Goal: Transaction & Acquisition: Purchase product/service

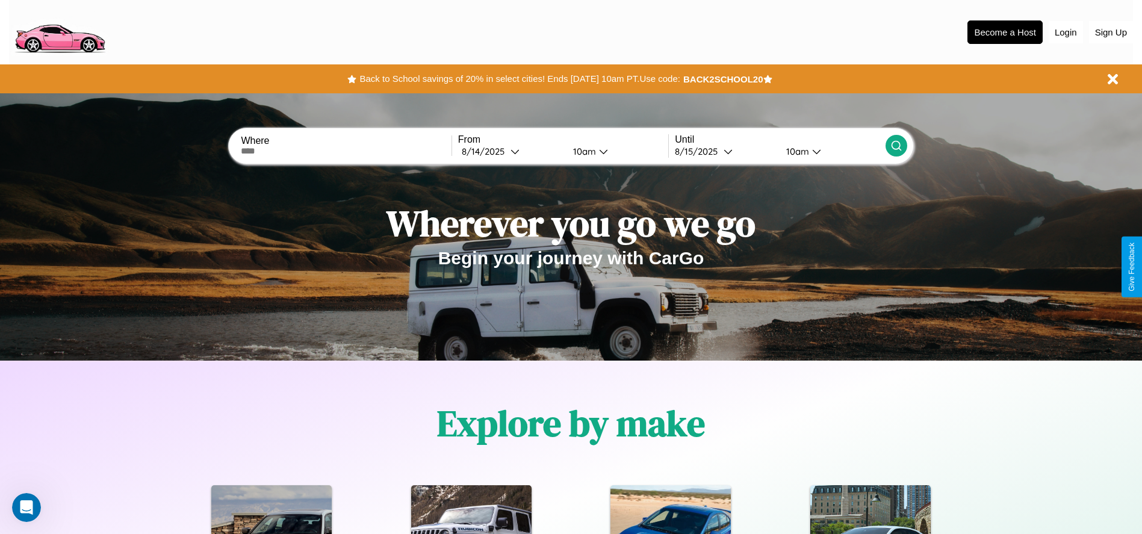
click at [346, 151] on input "text" at bounding box center [346, 151] width 210 height 10
type input "**********"
click at [510, 151] on icon at bounding box center [514, 151] width 9 height 9
select select "*"
select select "****"
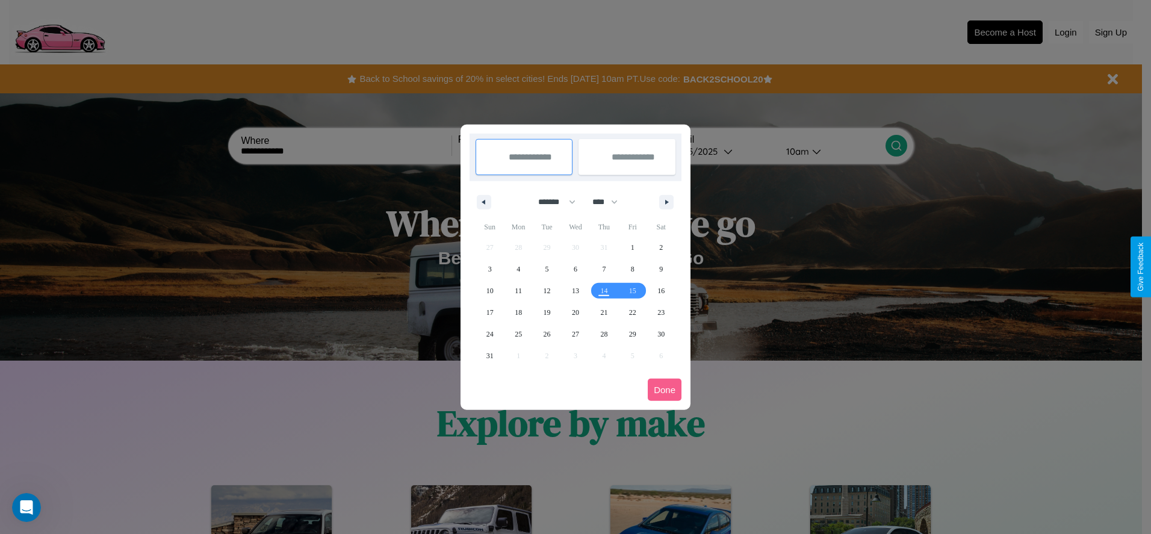
drag, startPoint x: 551, startPoint y: 202, endPoint x: 575, endPoint y: 241, distance: 46.5
click at [551, 202] on select "******* ******** ***** ***** *** **** **** ****** ********* ******* ******** **…" at bounding box center [554, 202] width 51 height 20
select select "**"
click at [604, 290] on span "13" at bounding box center [603, 291] width 7 height 22
type input "**********"
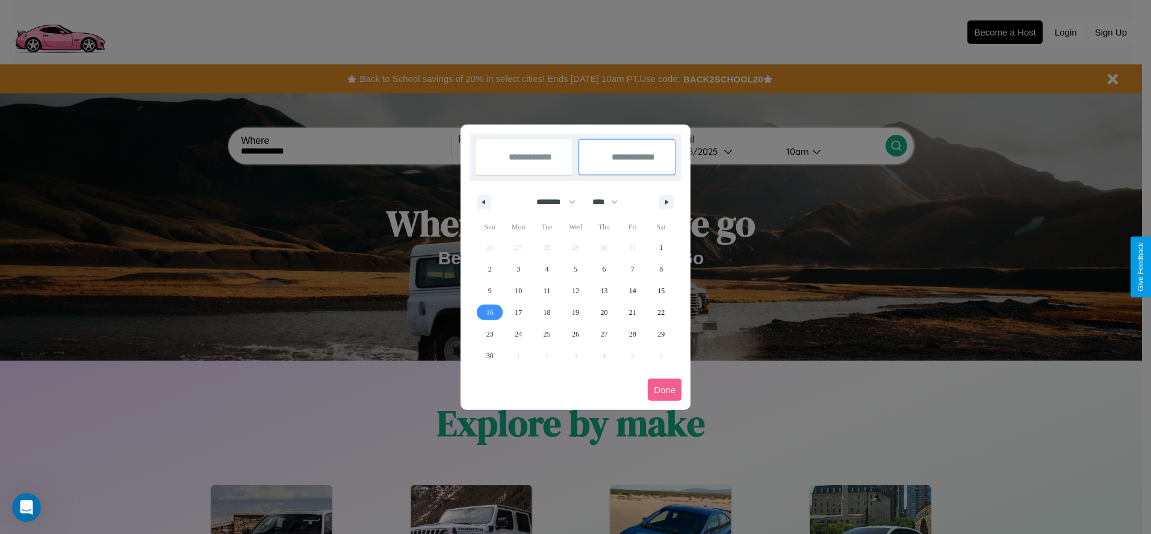
click at [489, 312] on span "16" at bounding box center [489, 313] width 7 height 22
type input "**********"
click at [665, 389] on button "Done" at bounding box center [665, 390] width 34 height 22
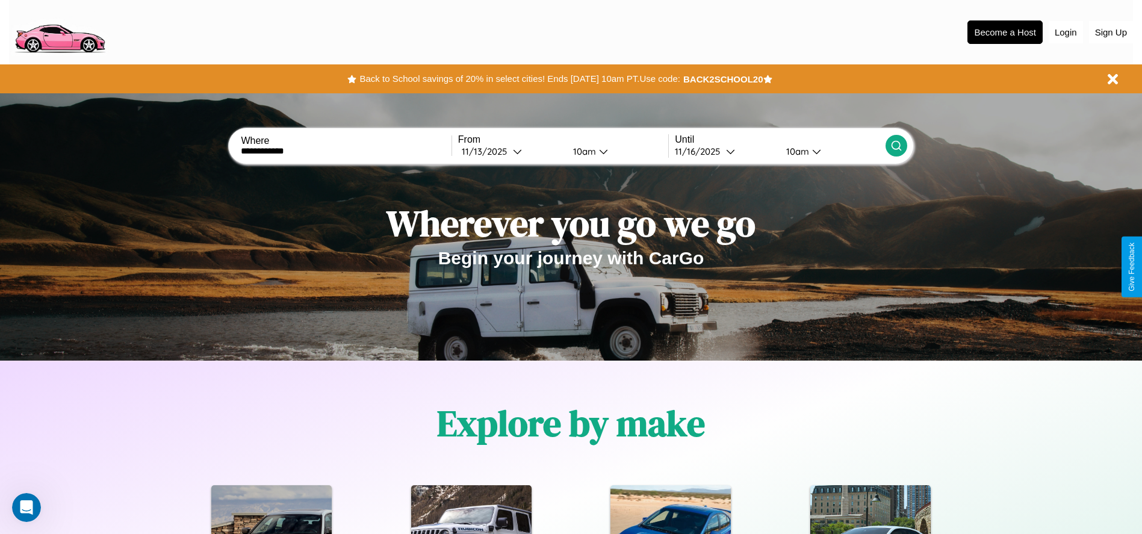
click at [582, 151] on div "10am" at bounding box center [583, 151] width 32 height 11
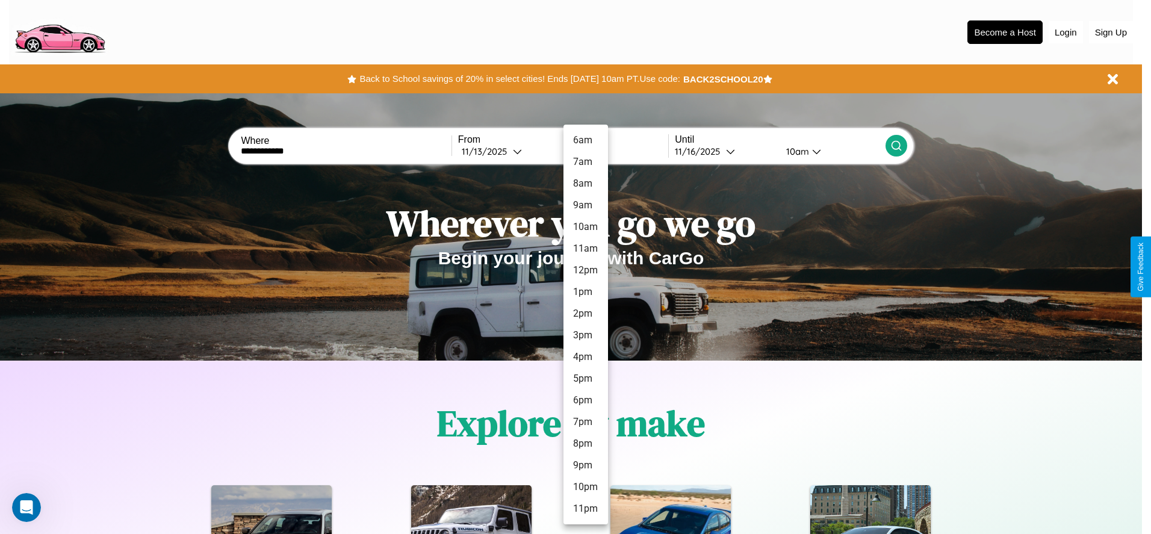
click at [585, 270] on li "12pm" at bounding box center [585, 270] width 45 height 22
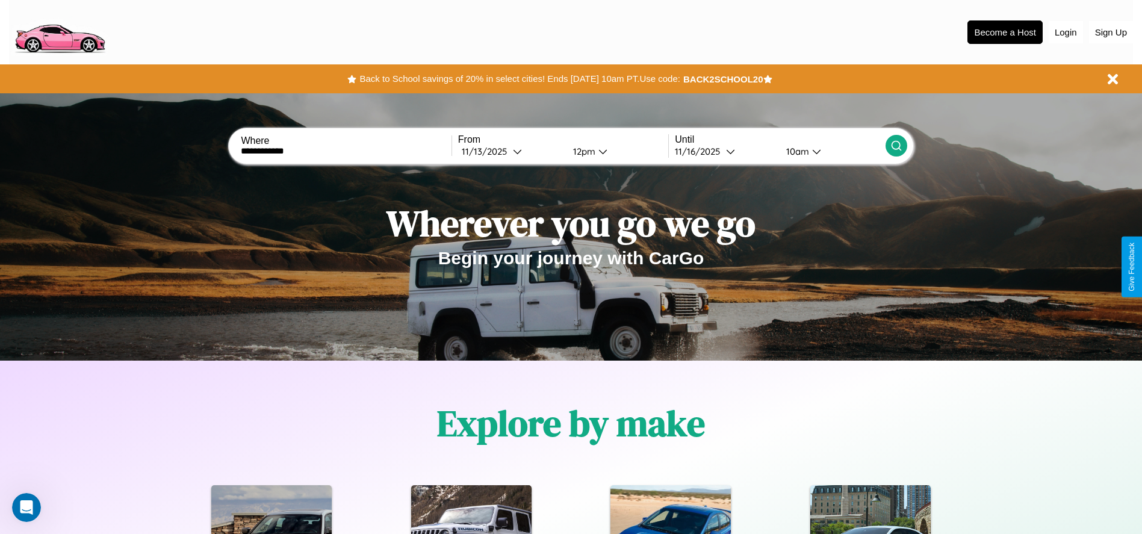
click at [896, 146] on icon at bounding box center [896, 146] width 12 height 12
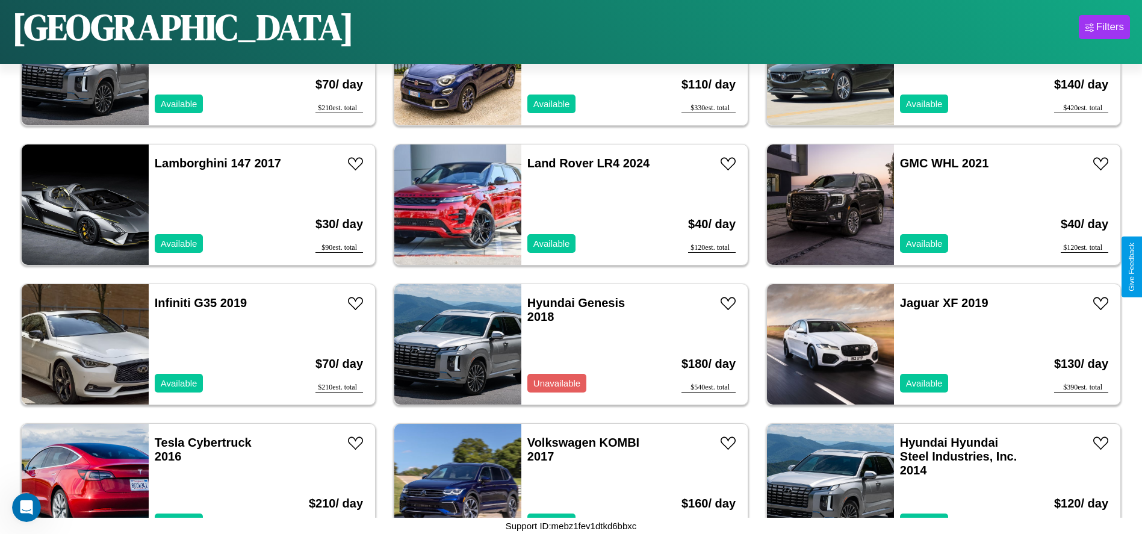
scroll to position [3201, 0]
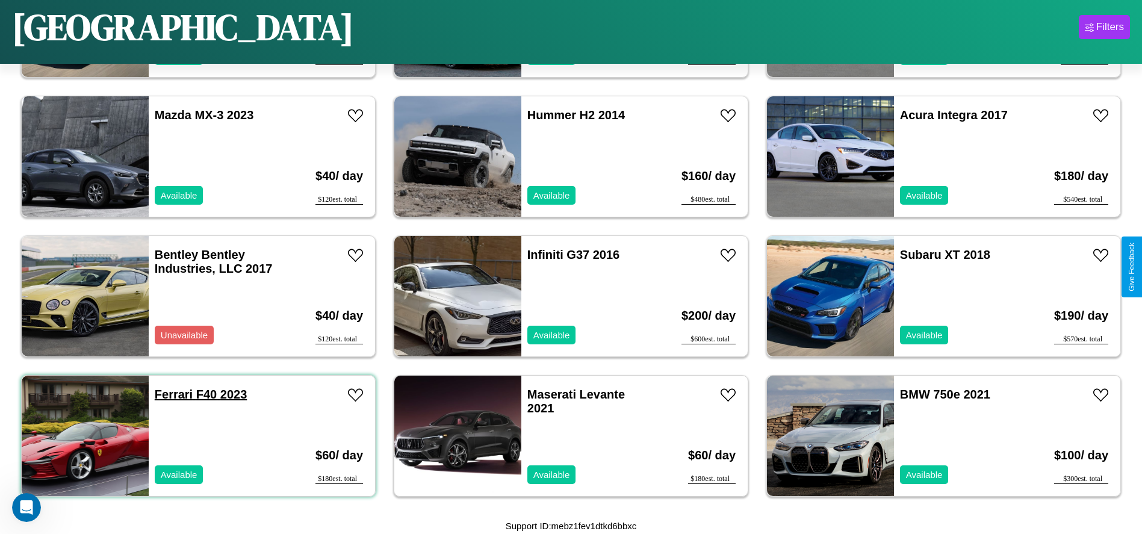
click at [172, 394] on link "Ferrari F40 2023" at bounding box center [201, 394] width 92 height 13
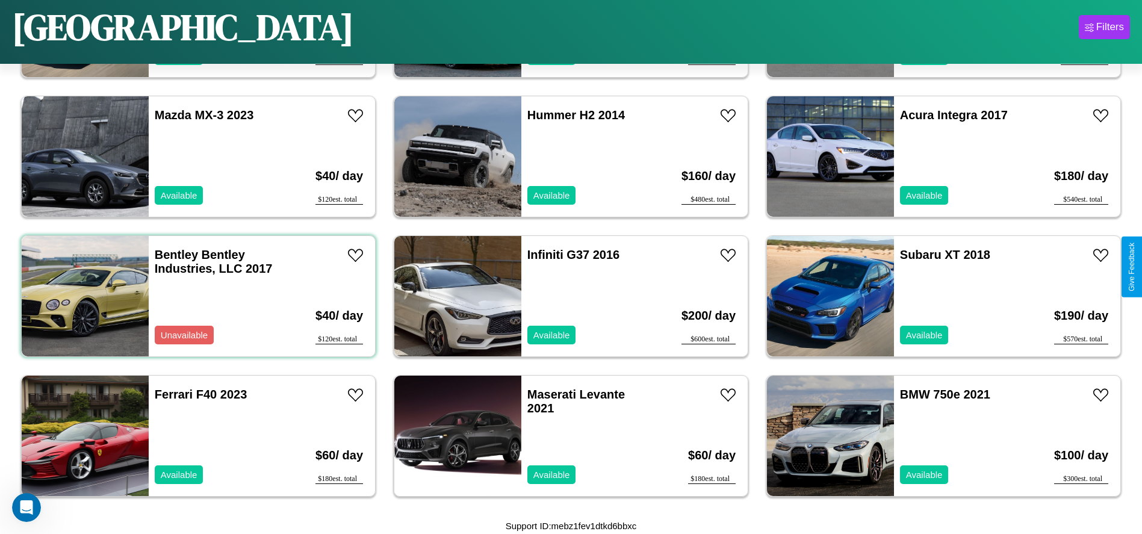
click at [197, 296] on div "Bentley Bentley Industries, LLC 2017 Unavailable" at bounding box center [218, 296] width 139 height 120
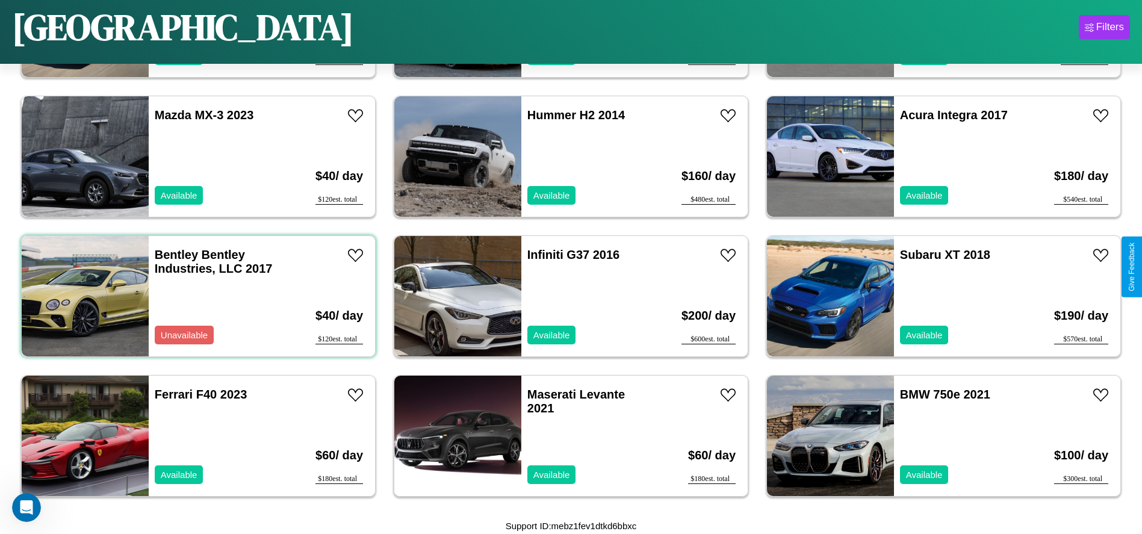
click at [197, 296] on div "Bentley Bentley Industries, LLC 2017 Unavailable" at bounding box center [218, 296] width 139 height 120
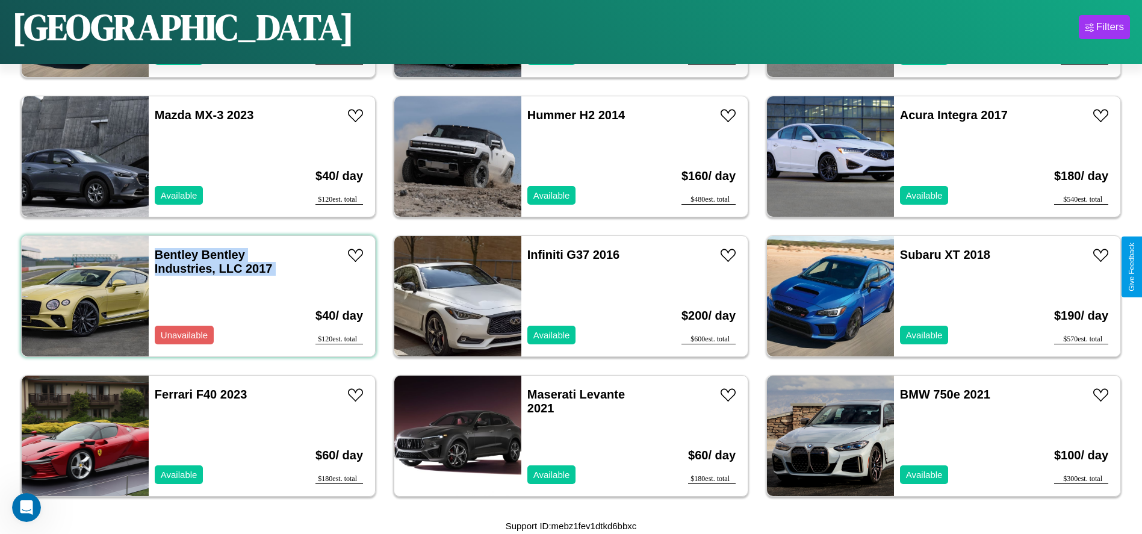
click at [197, 296] on div "Bentley Bentley Industries, LLC 2017 Unavailable" at bounding box center [218, 296] width 139 height 120
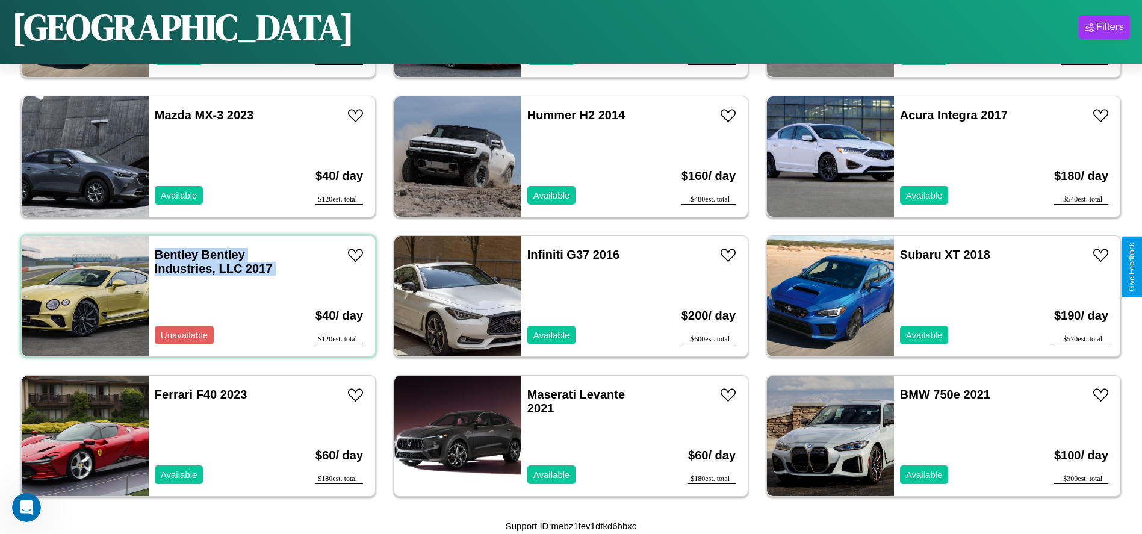
click at [197, 296] on div "Bentley Bentley Industries, LLC 2017 Unavailable" at bounding box center [218, 296] width 139 height 120
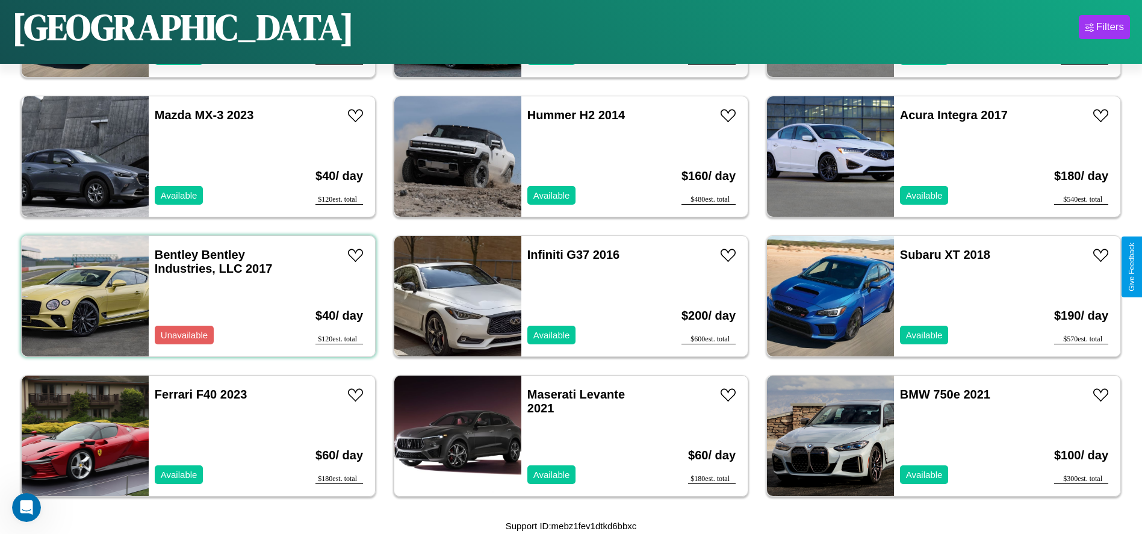
click at [197, 296] on div "Bentley Bentley Industries, LLC 2017 Unavailable" at bounding box center [218, 296] width 139 height 120
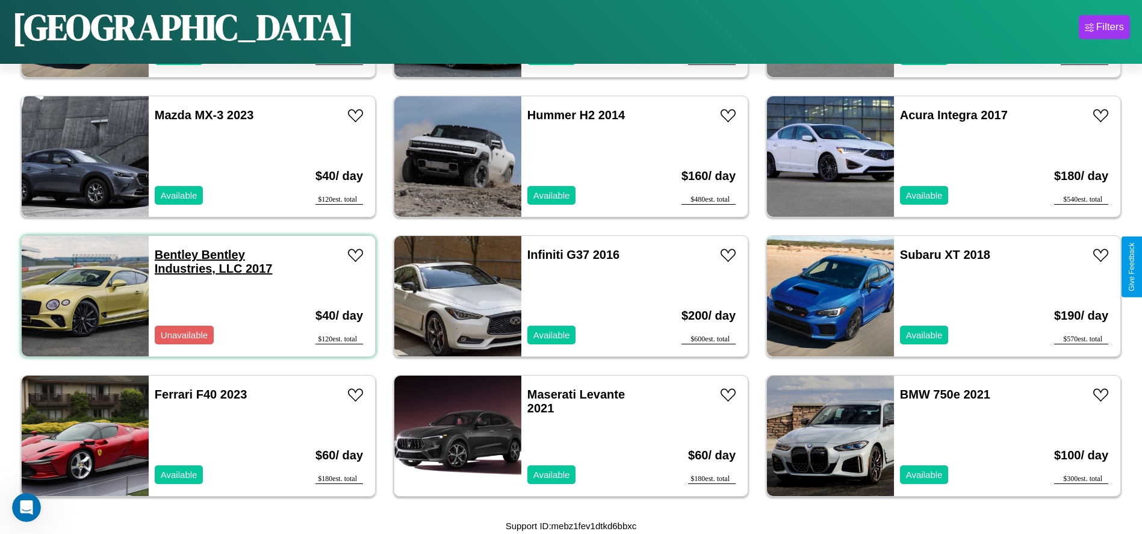
click at [175, 255] on link "Bentley Bentley Industries, LLC 2017" at bounding box center [214, 261] width 118 height 27
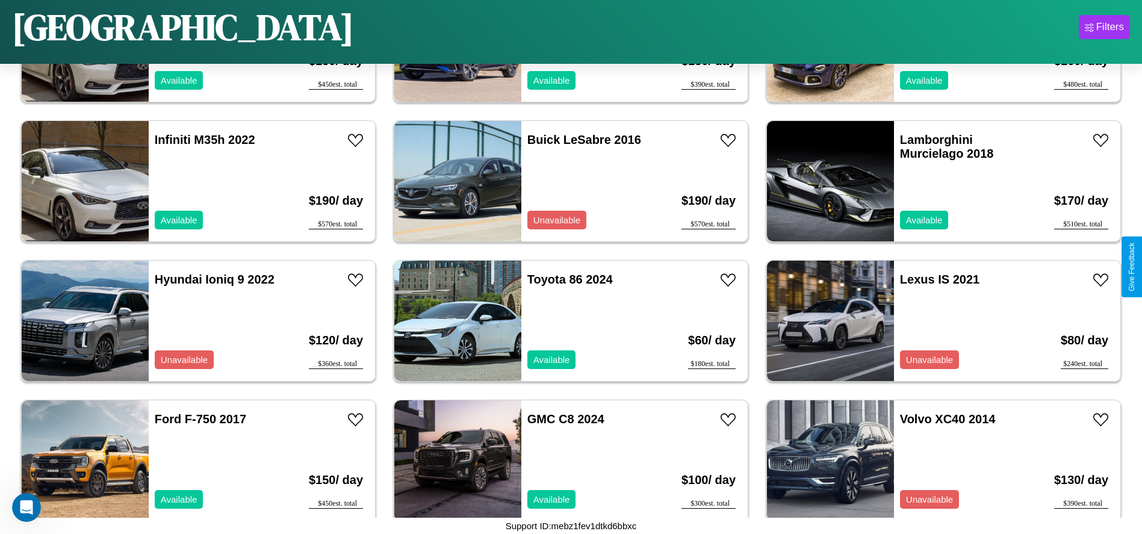
scroll to position [832, 0]
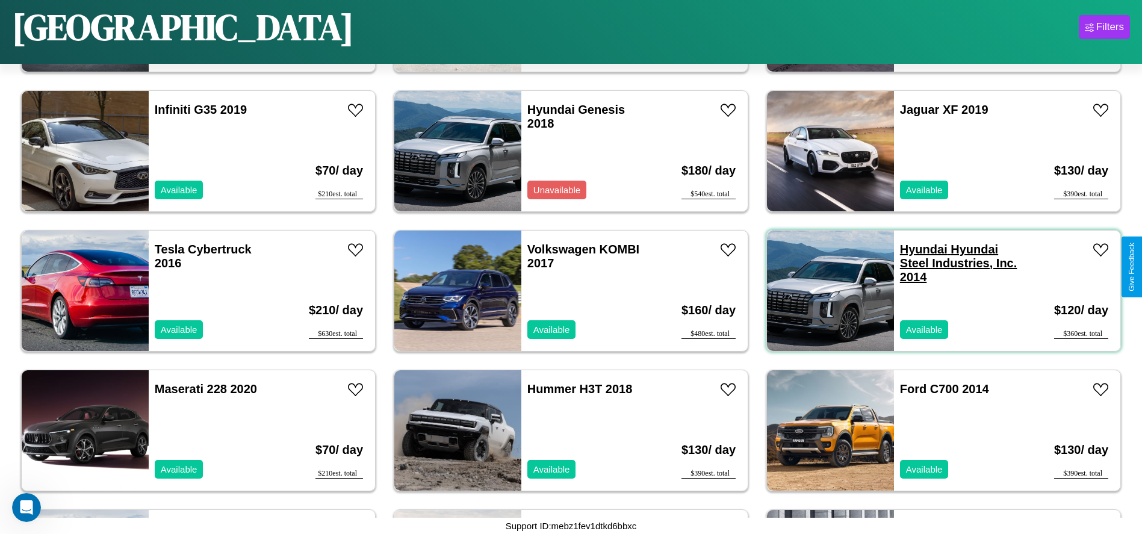
click at [916, 249] on link "Hyundai Hyundai Steel Industries, Inc. 2014" at bounding box center [958, 263] width 117 height 41
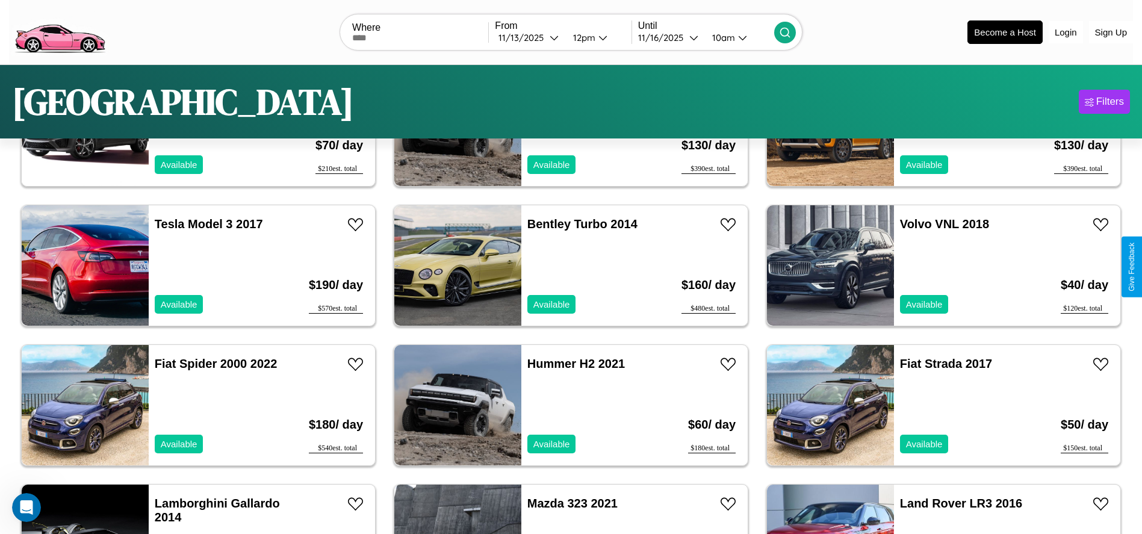
scroll to position [0, 0]
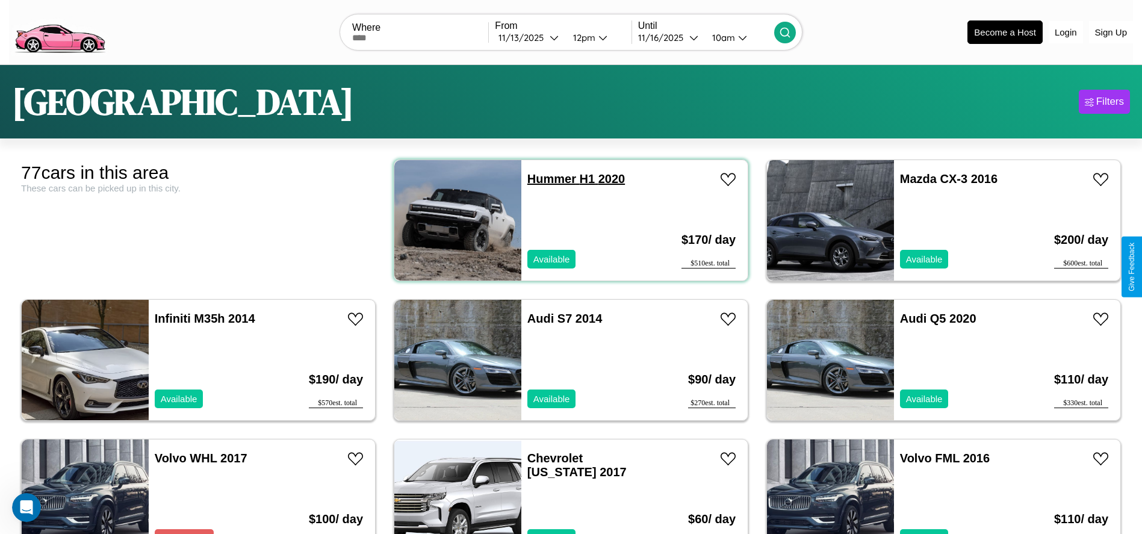
click at [547, 179] on link "Hummer H1 2020" at bounding box center [576, 178] width 98 height 13
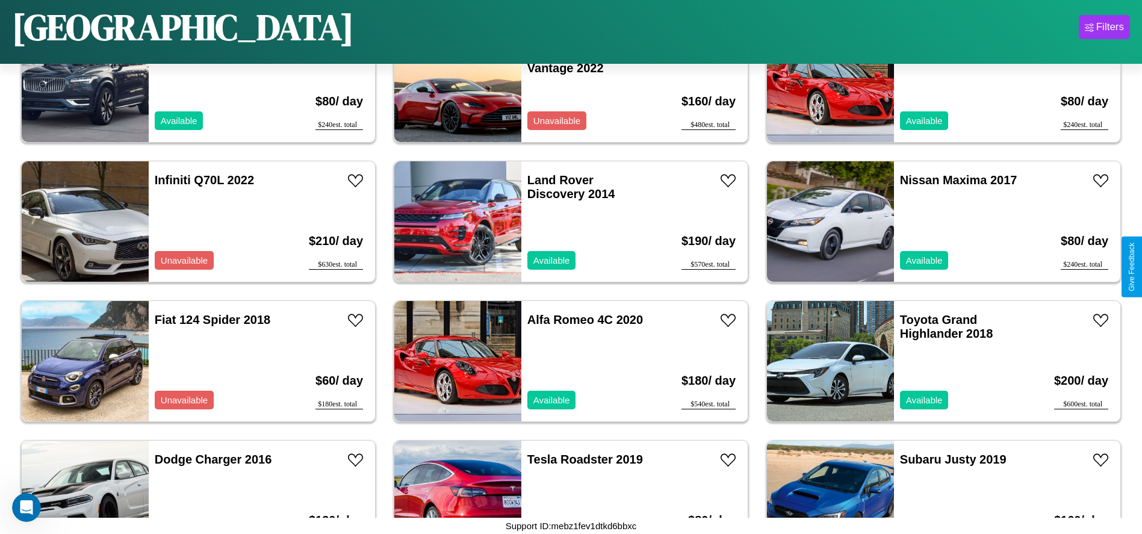
scroll to position [2508, 0]
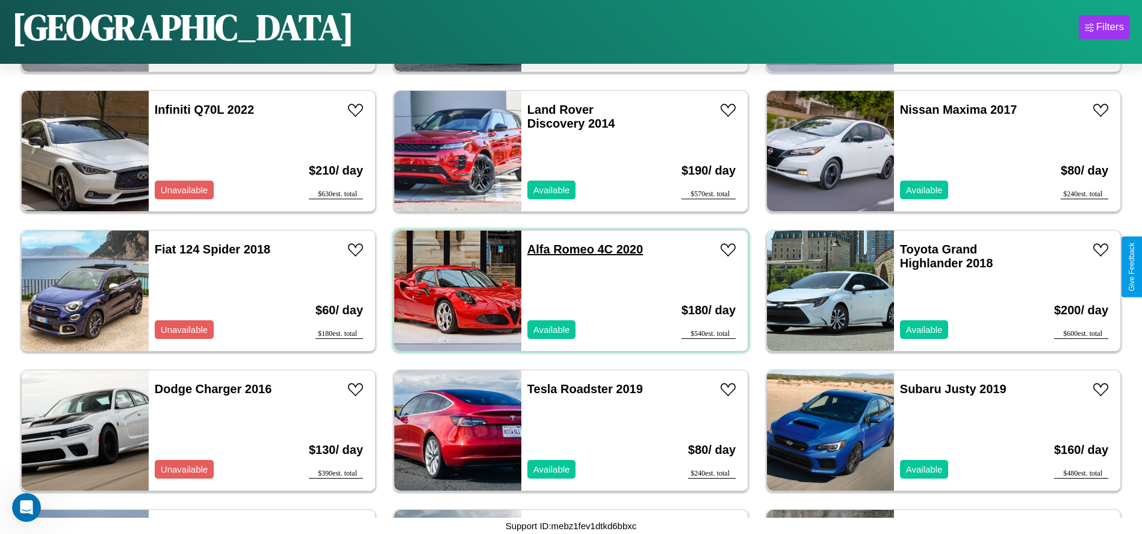
click at [556, 249] on link "Alfa Romeo 4C 2020" at bounding box center [585, 249] width 116 height 13
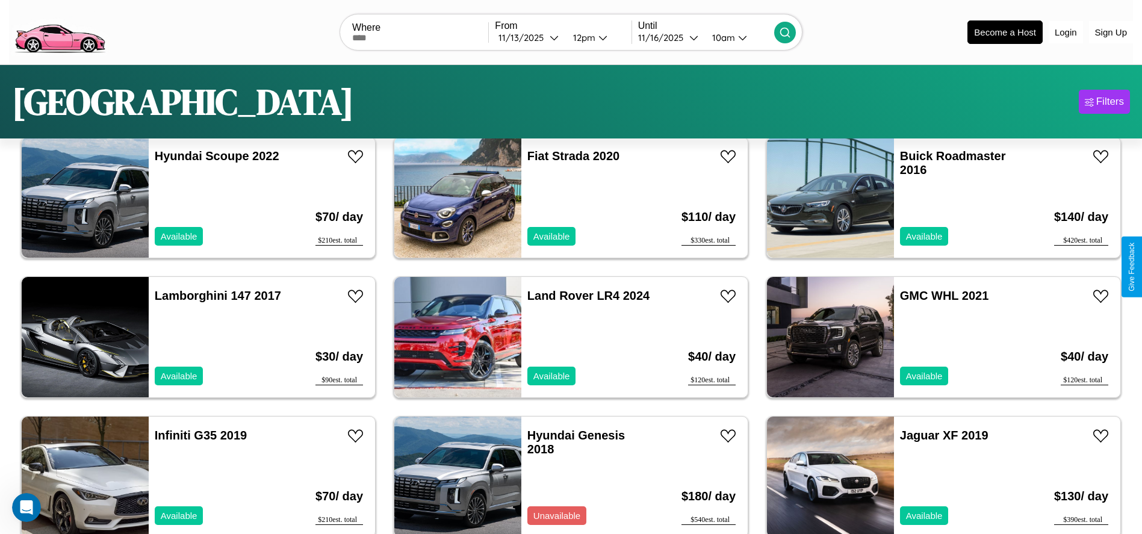
scroll to position [0, 0]
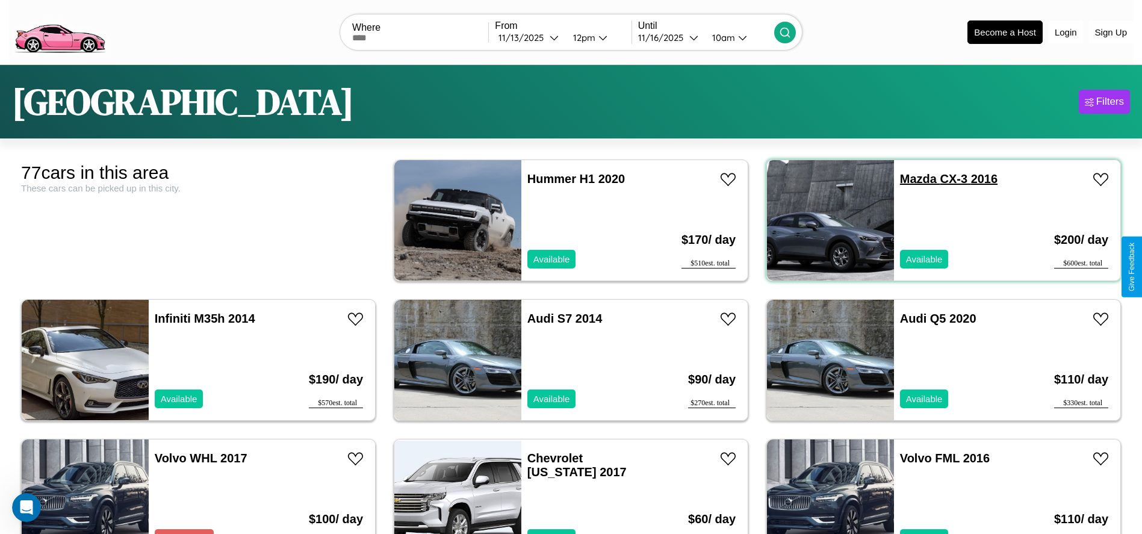
click at [911, 179] on link "Mazda CX-3 2016" at bounding box center [949, 178] width 98 height 13
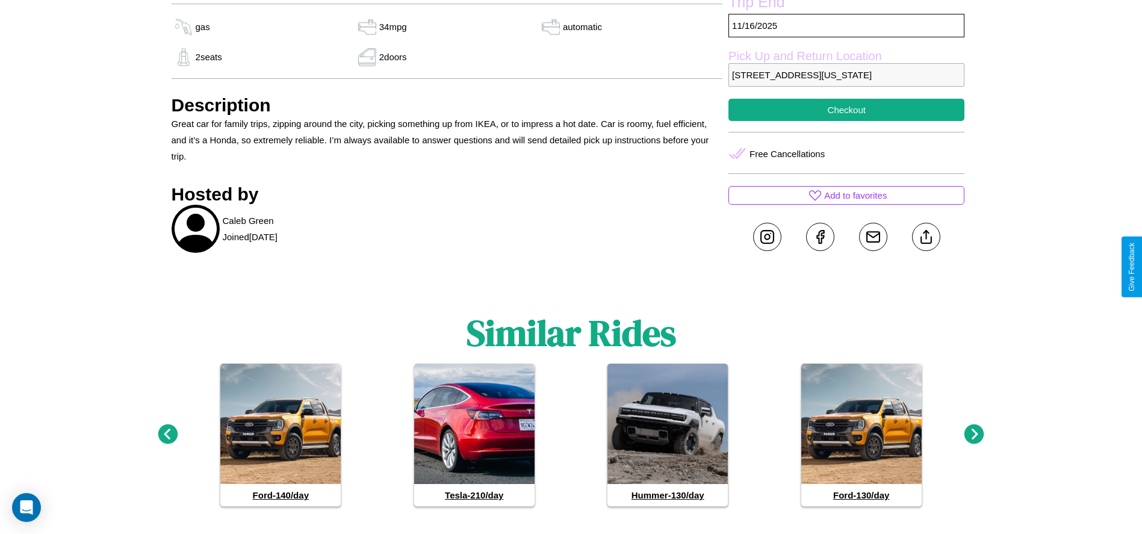
scroll to position [690, 0]
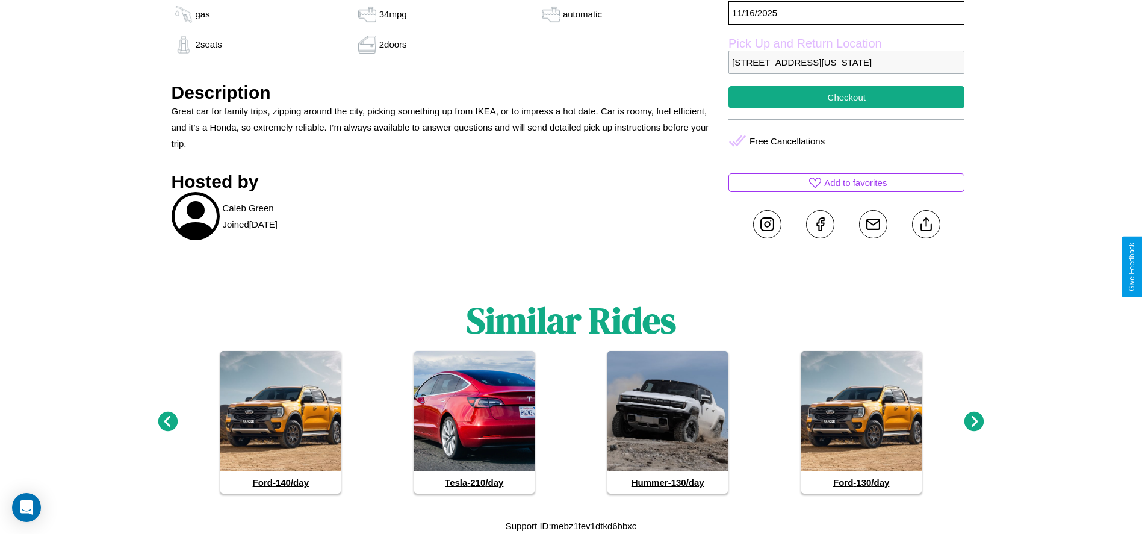
click at [167, 422] on icon at bounding box center [168, 422] width 20 height 20
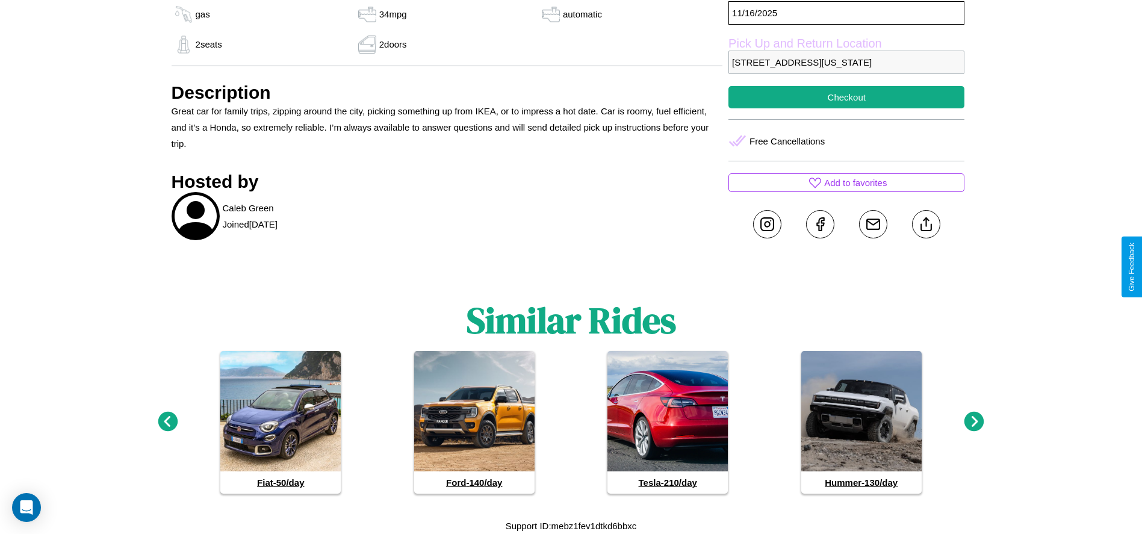
click at [974, 422] on icon at bounding box center [974, 422] width 20 height 20
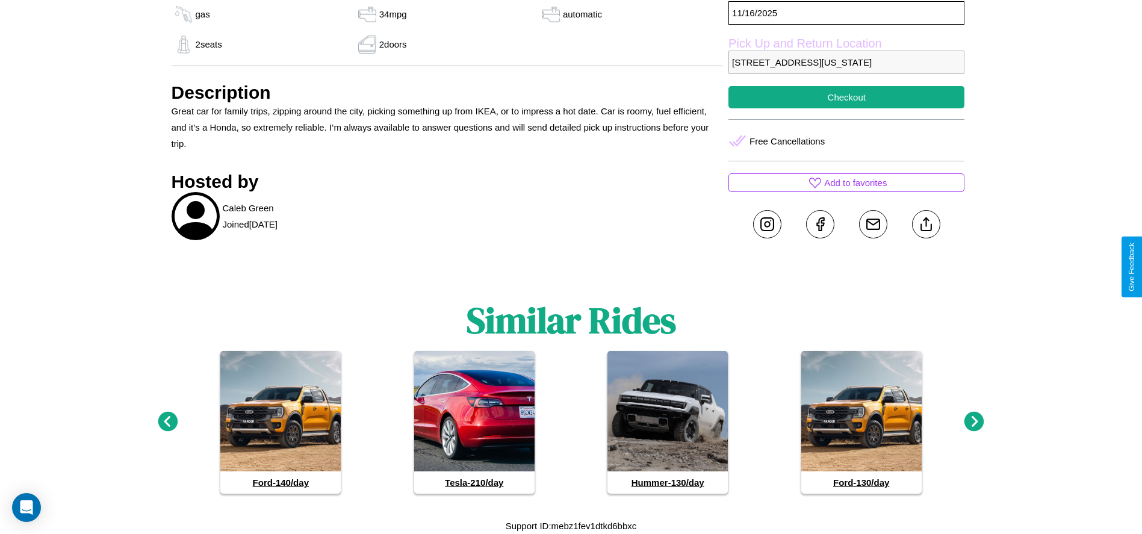
click at [974, 422] on icon at bounding box center [974, 422] width 20 height 20
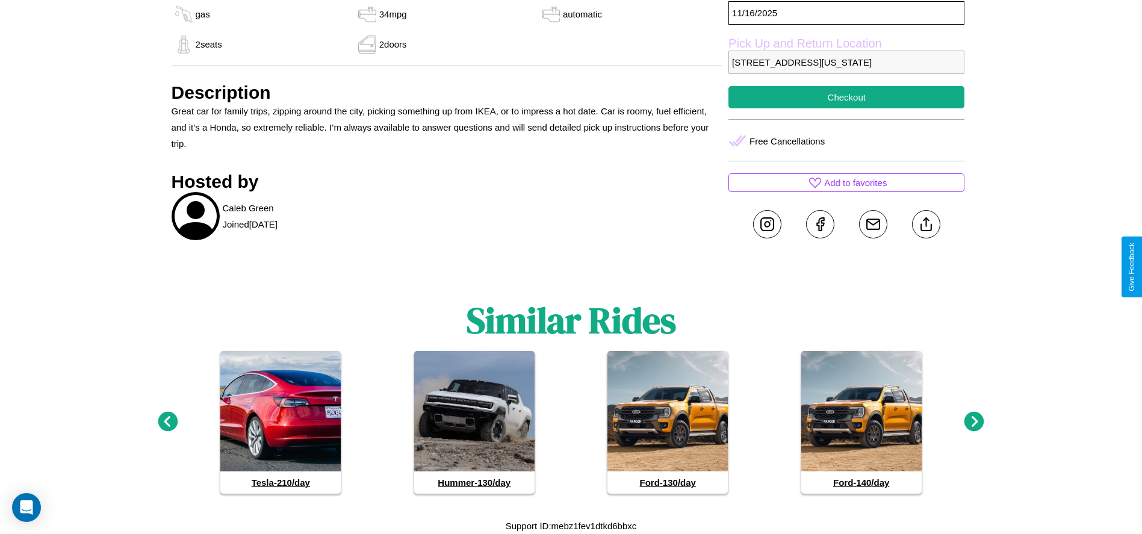
click at [974, 422] on icon at bounding box center [974, 422] width 20 height 20
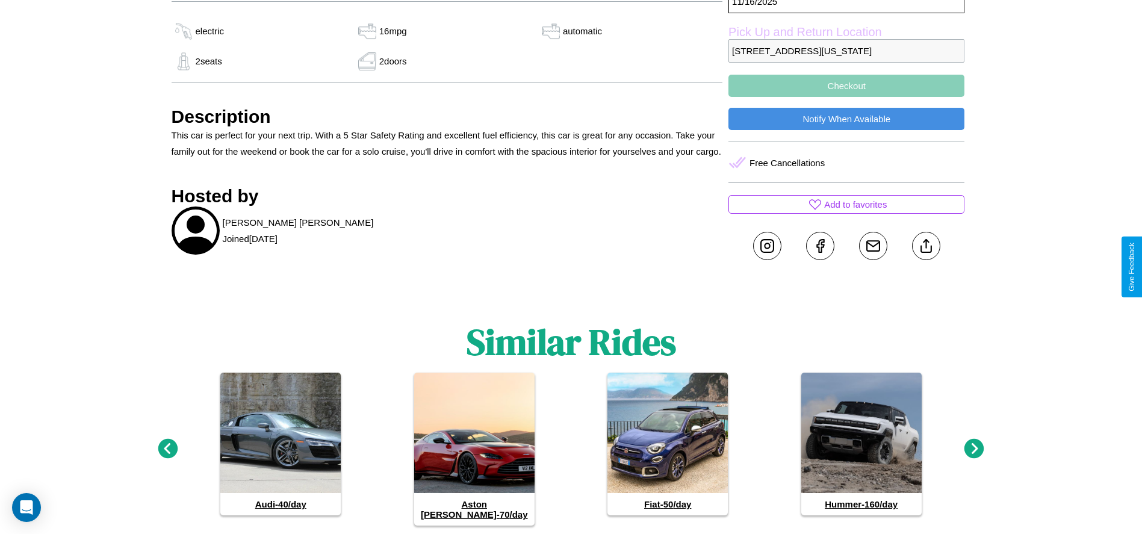
scroll to position [588, 0]
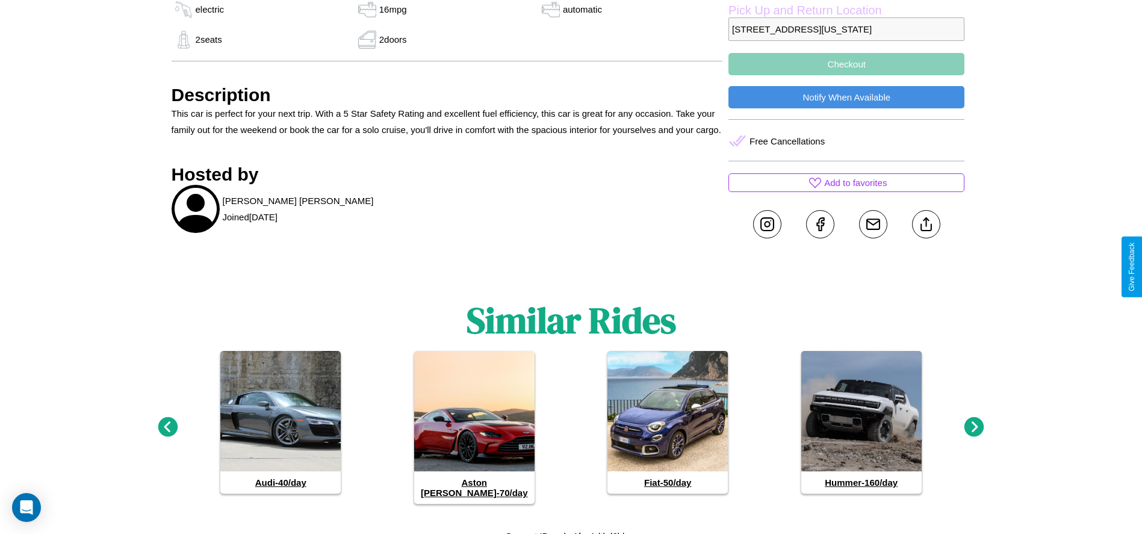
click at [974, 422] on icon at bounding box center [974, 427] width 20 height 20
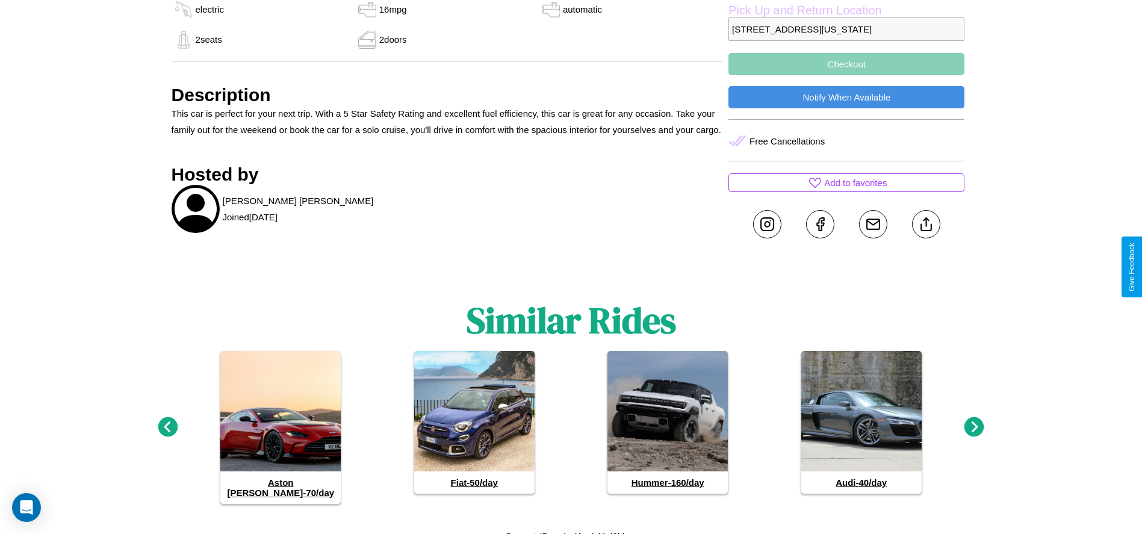
click at [974, 422] on icon at bounding box center [974, 427] width 20 height 20
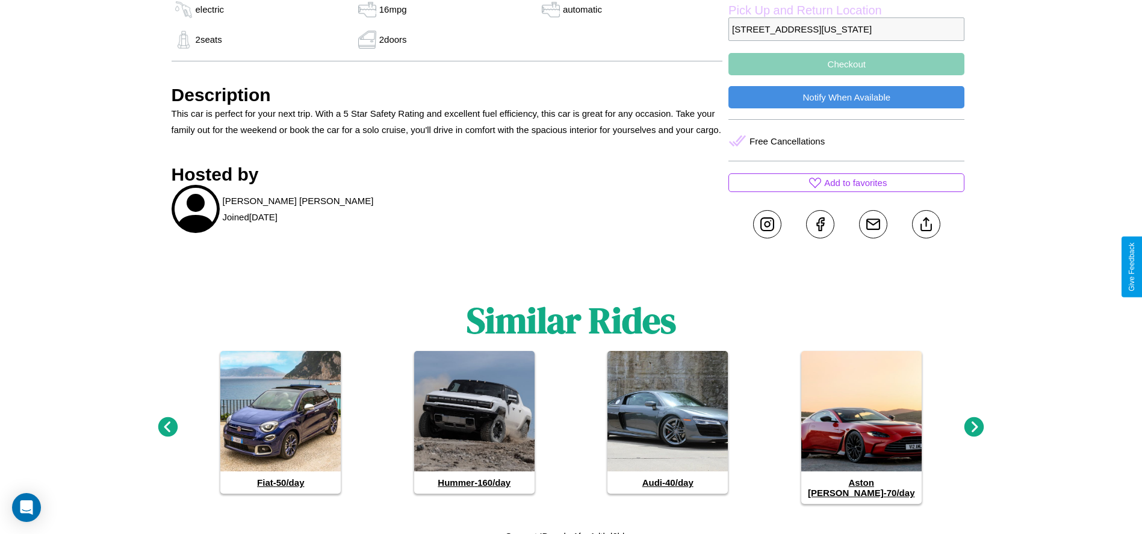
click at [974, 422] on icon at bounding box center [974, 427] width 20 height 20
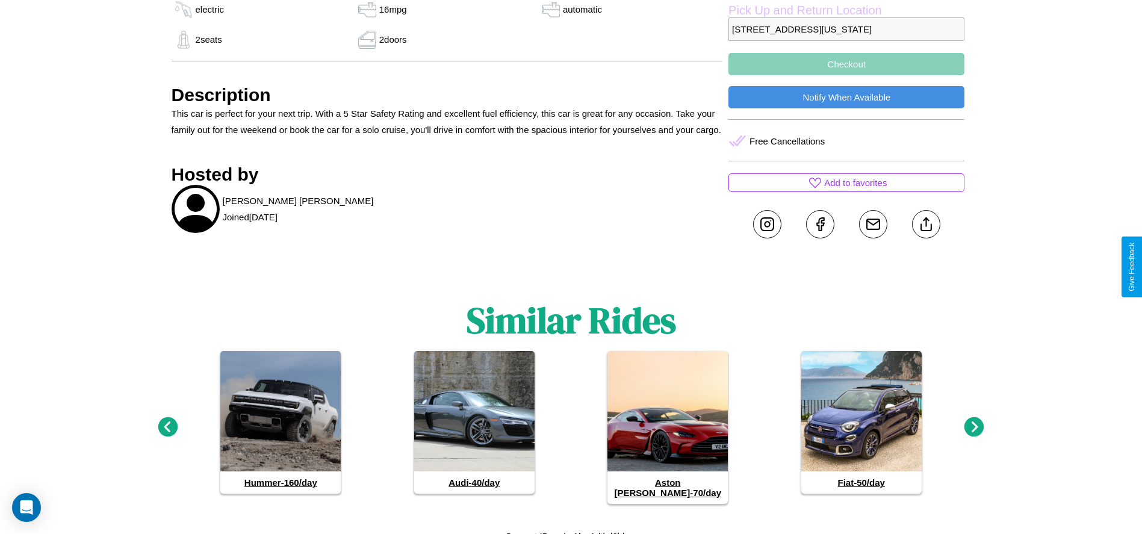
click at [974, 422] on icon at bounding box center [974, 427] width 20 height 20
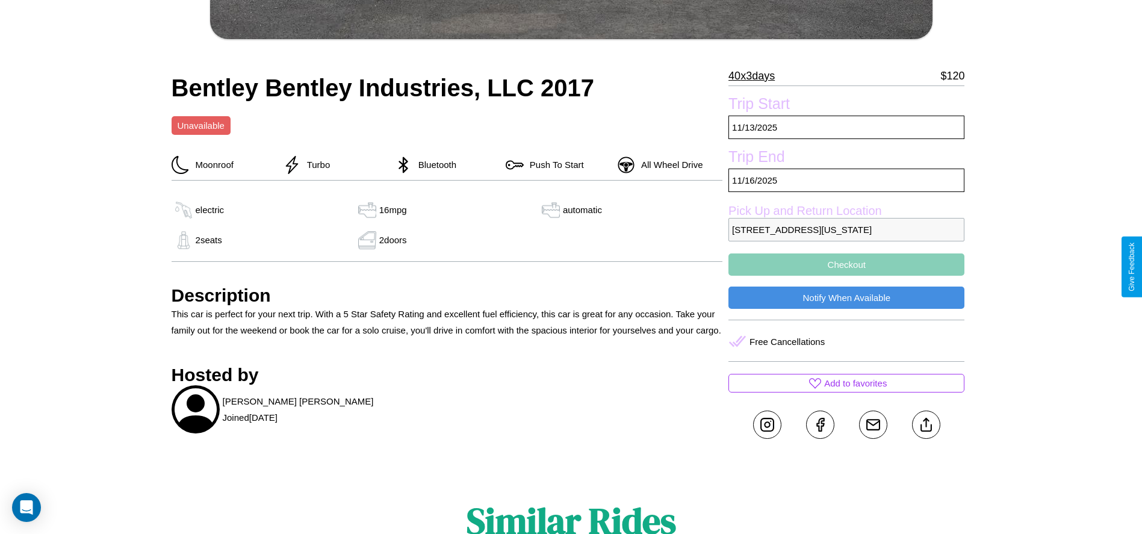
scroll to position [385, 0]
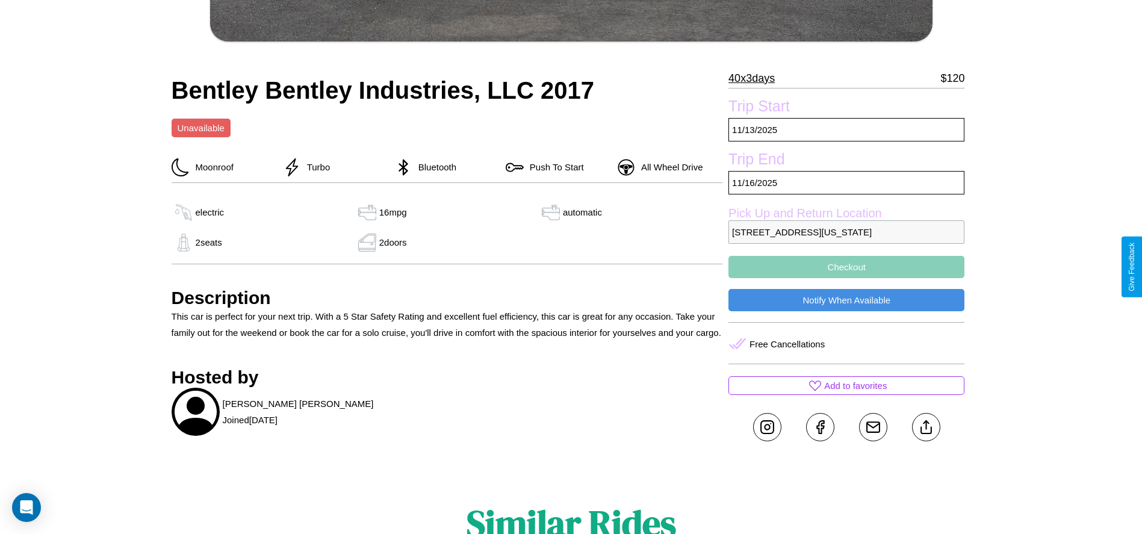
click at [846, 267] on button "Checkout" at bounding box center [846, 267] width 236 height 22
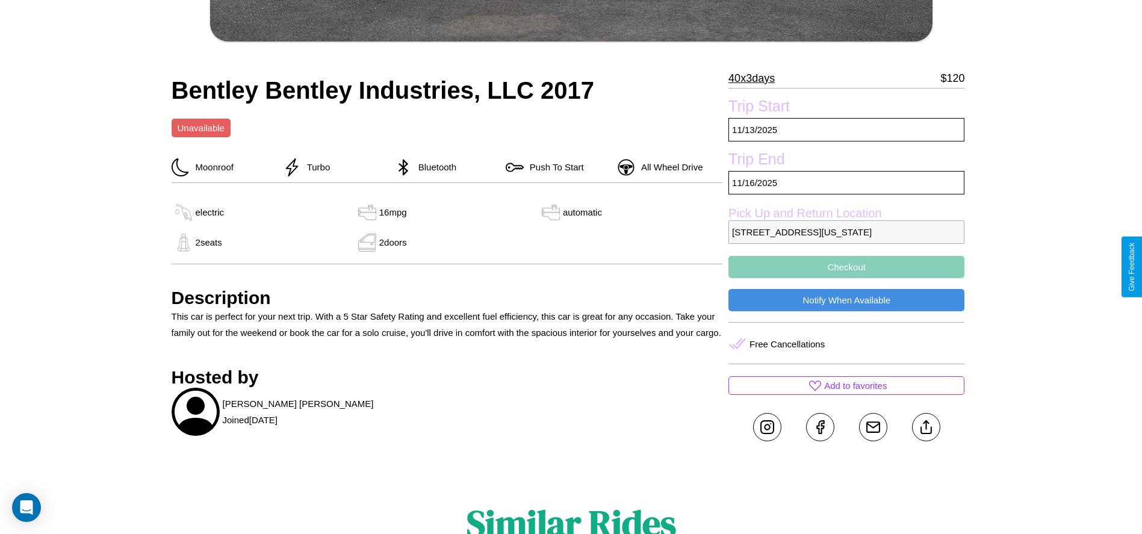
click at [846, 267] on button "Checkout" at bounding box center [846, 267] width 236 height 22
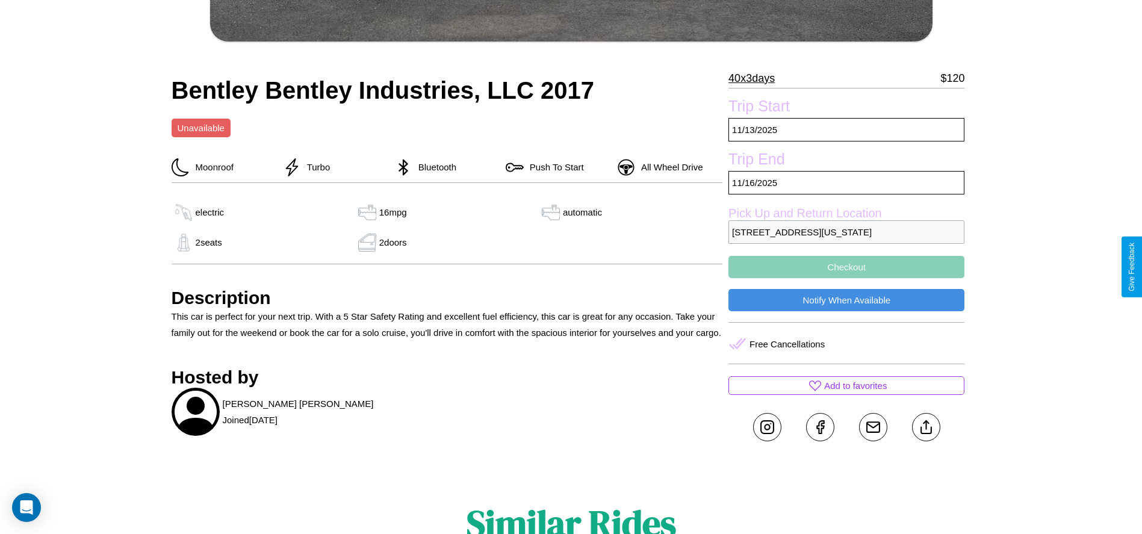
click at [846, 267] on button "Checkout" at bounding box center [846, 267] width 236 height 22
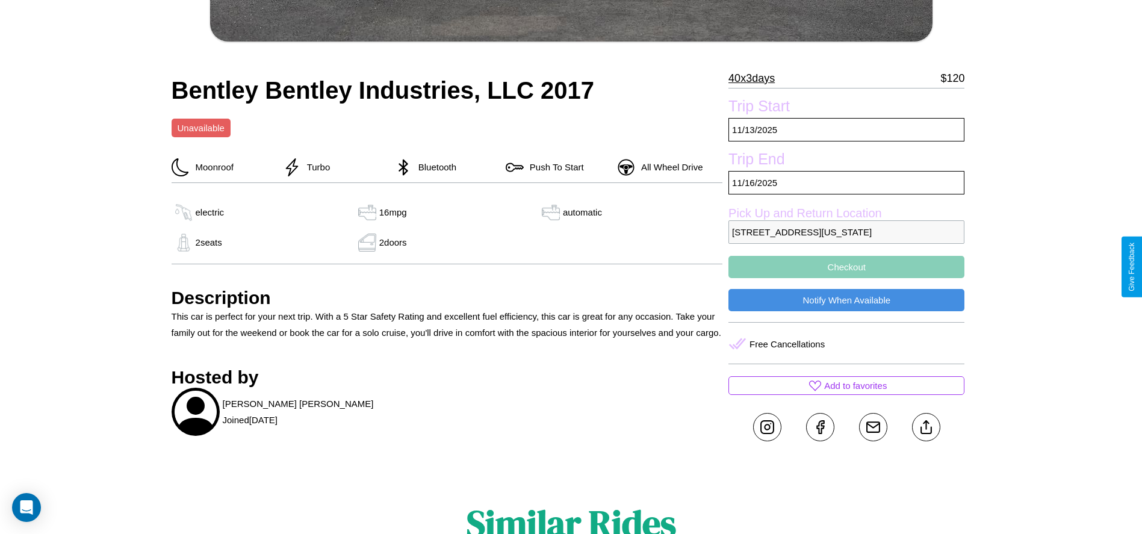
click at [846, 267] on button "Checkout" at bounding box center [846, 267] width 236 height 22
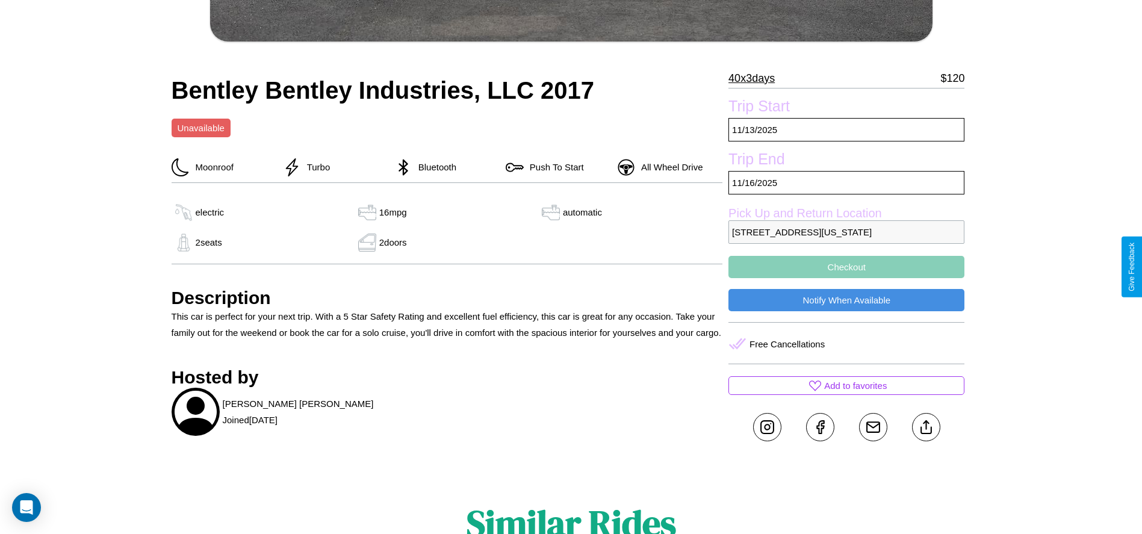
click at [846, 267] on button "Checkout" at bounding box center [846, 267] width 236 height 22
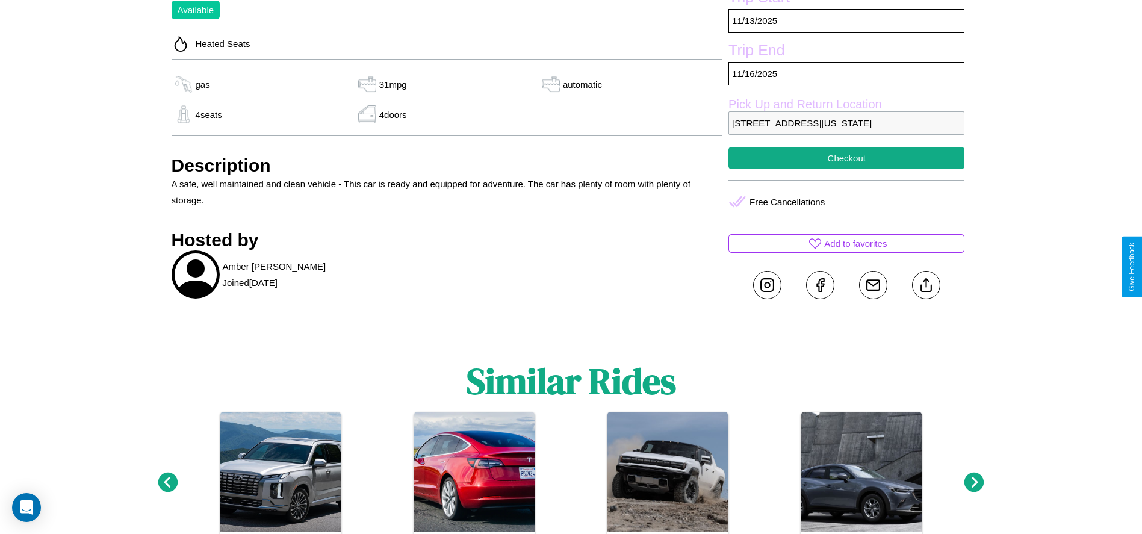
scroll to position [554, 0]
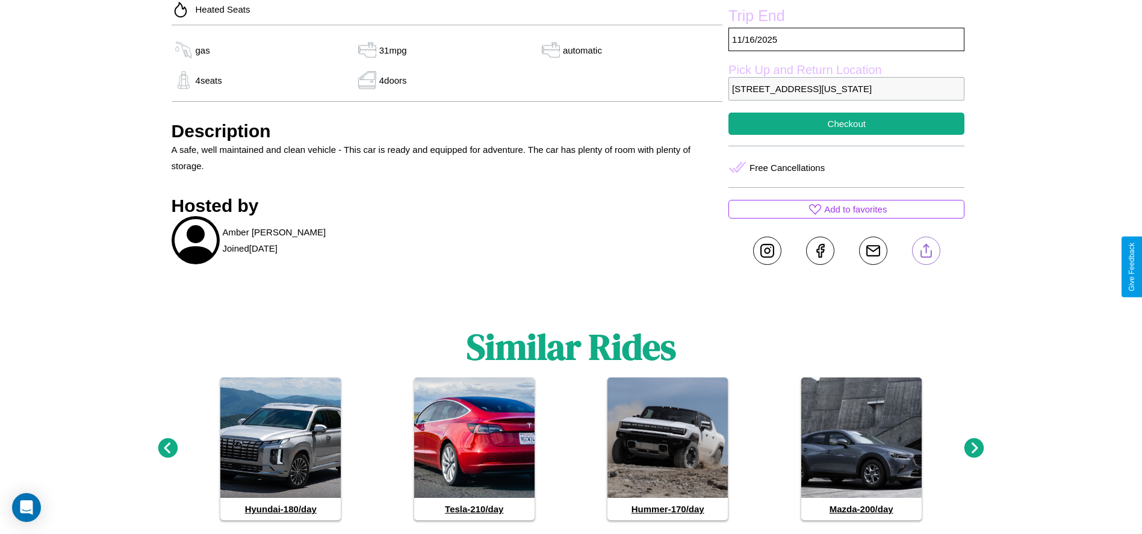
click at [926, 253] on line at bounding box center [926, 248] width 0 height 8
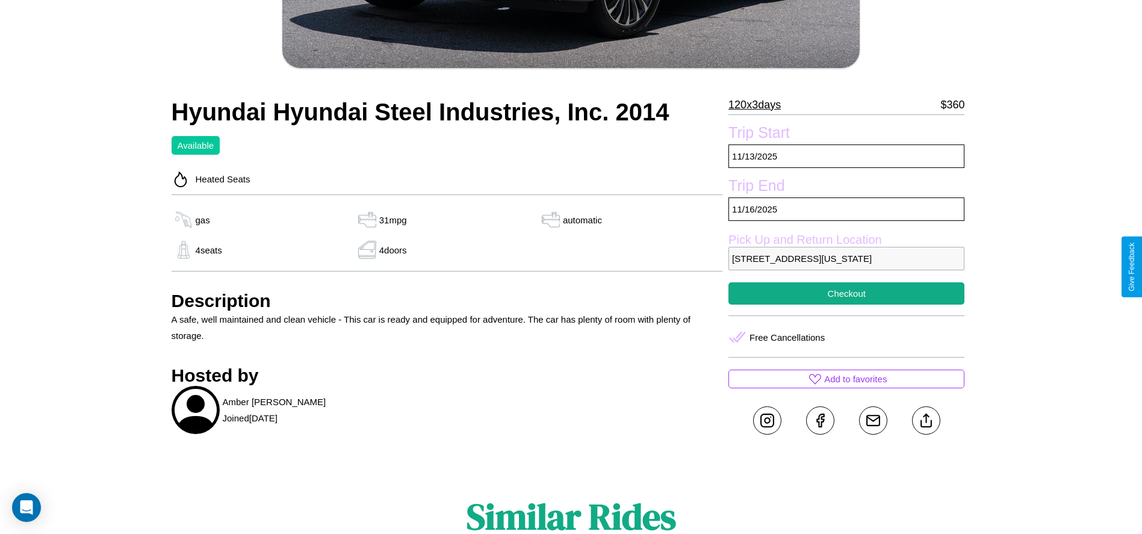
click at [846, 267] on p "7786 Cedar Street Philadelphia Pennsylvania 57199 United States" at bounding box center [846, 258] width 236 height 23
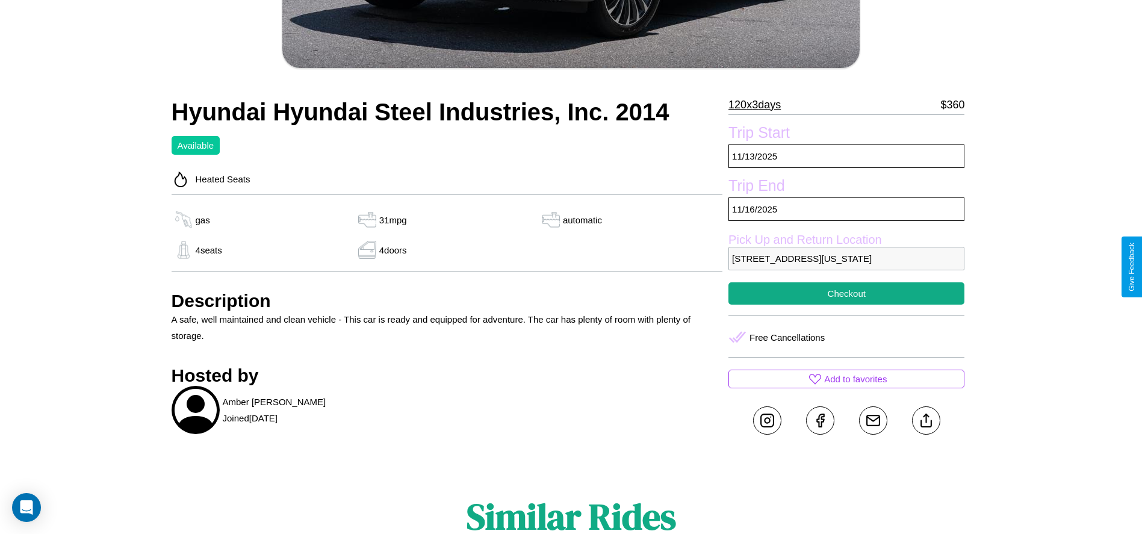
click at [846, 267] on p "7786 Cedar Street Philadelphia Pennsylvania 57199 United States" at bounding box center [846, 258] width 236 height 23
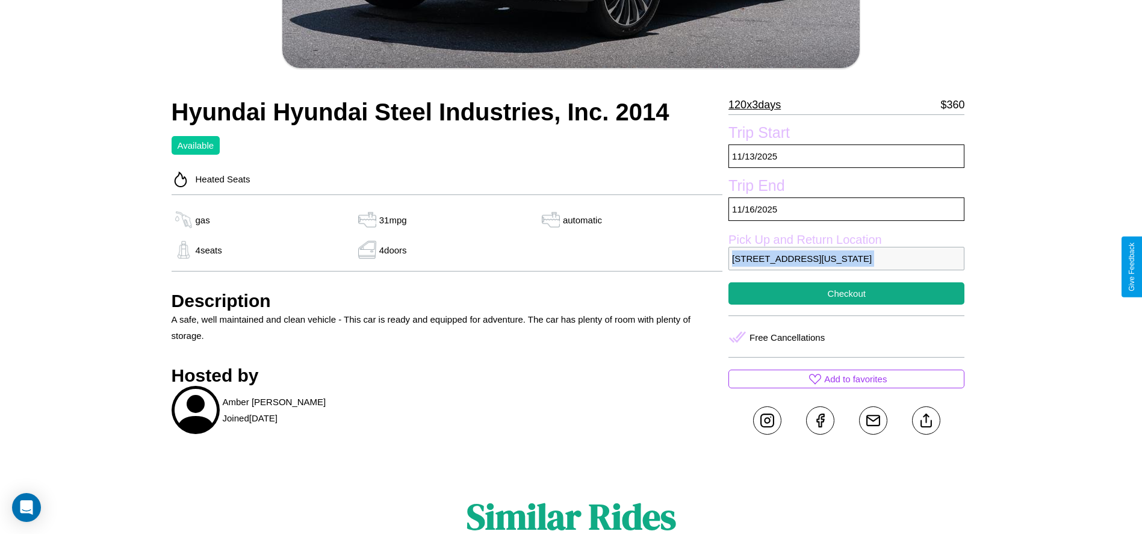
click at [846, 267] on p "7786 Cedar Street Philadelphia Pennsylvania 57199 United States" at bounding box center [846, 258] width 236 height 23
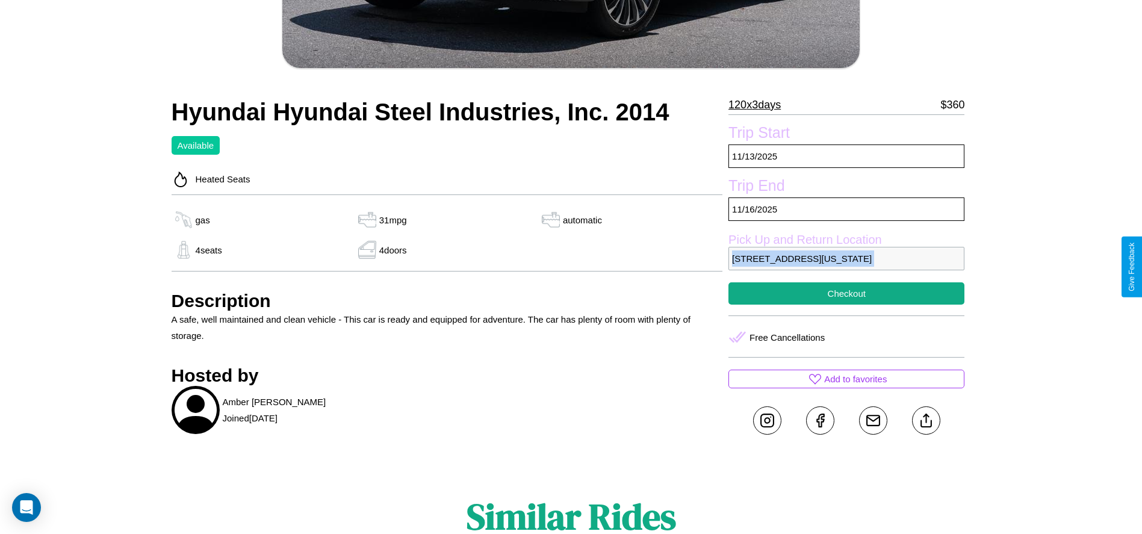
click at [846, 267] on p "7786 Cedar Street Philadelphia Pennsylvania 57199 United States" at bounding box center [846, 258] width 236 height 23
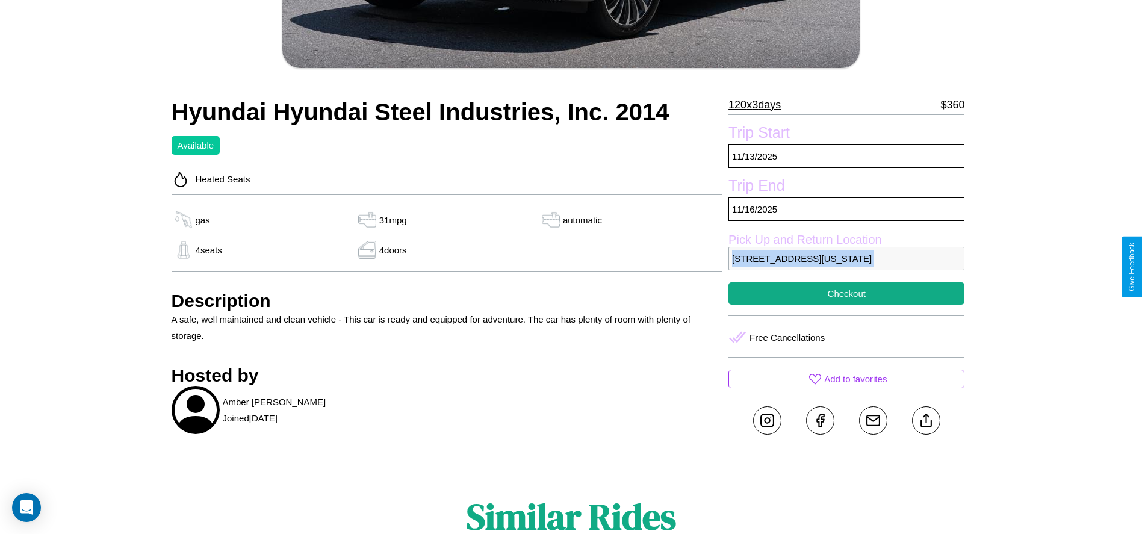
click at [846, 267] on p "7786 Cedar Street Philadelphia Pennsylvania 57199 United States" at bounding box center [846, 258] width 236 height 23
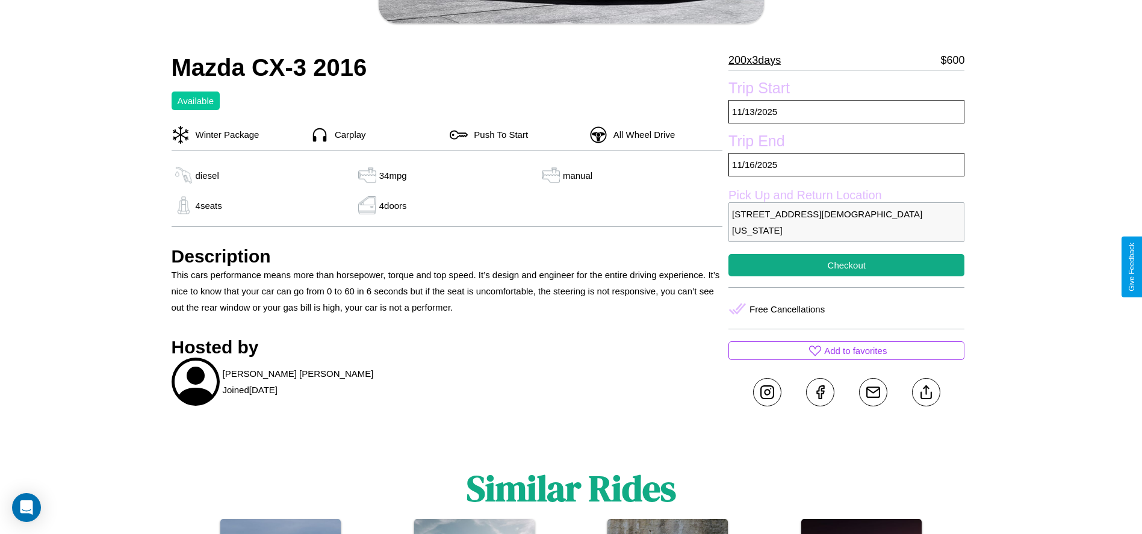
scroll to position [412, 0]
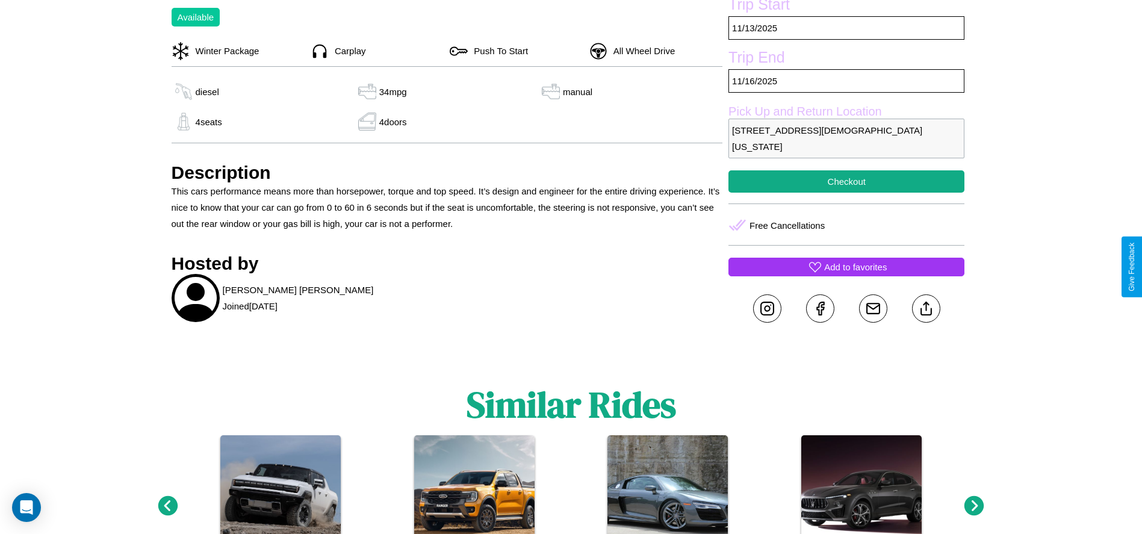
click at [846, 267] on p "Add to favorites" at bounding box center [855, 267] width 63 height 16
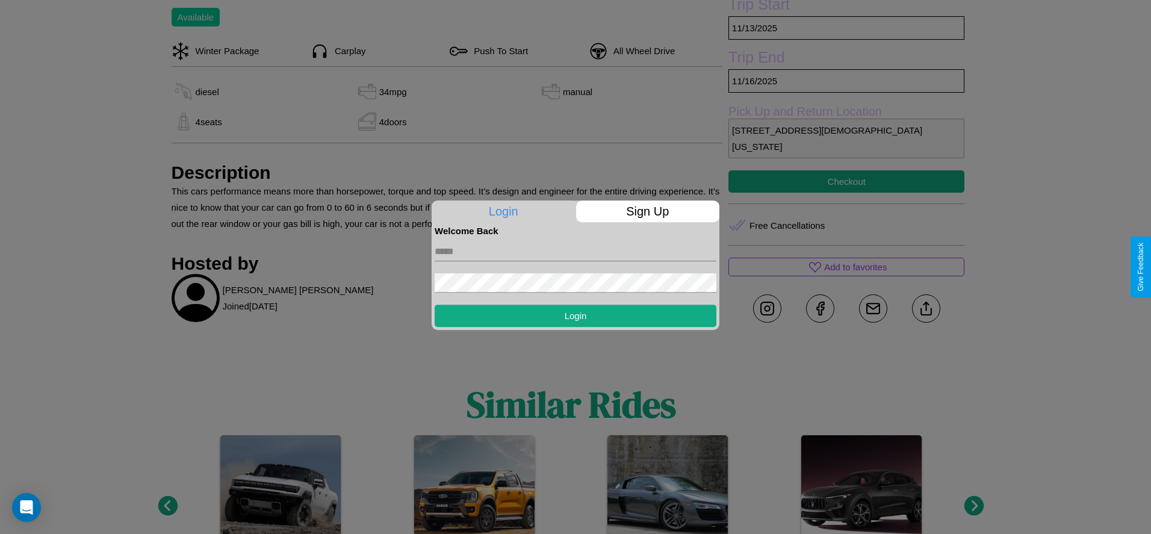
click at [647, 211] on p "Sign Up" at bounding box center [648, 211] width 144 height 22
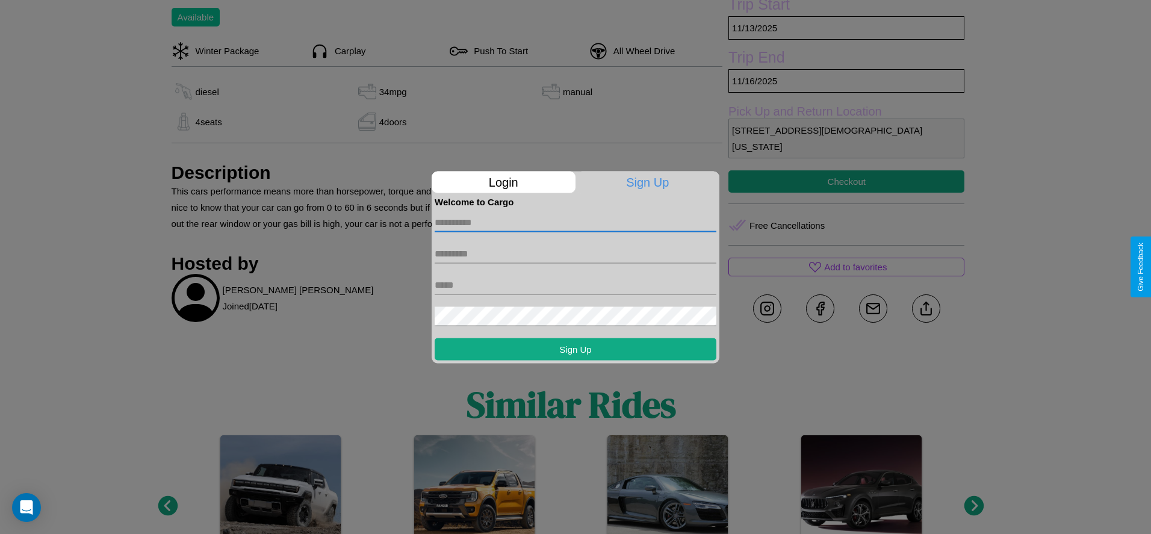
click at [575, 222] on input "text" at bounding box center [576, 221] width 282 height 19
type input "******"
click at [575, 253] on input "text" at bounding box center [576, 253] width 282 height 19
type input "*********"
click at [575, 285] on input "text" at bounding box center [576, 284] width 282 height 19
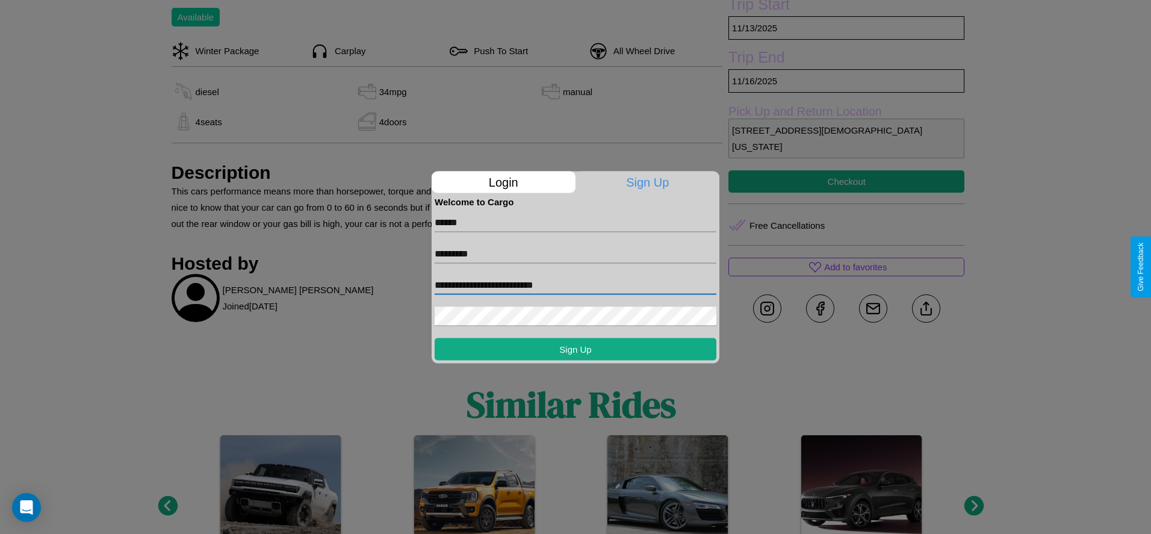
type input "**********"
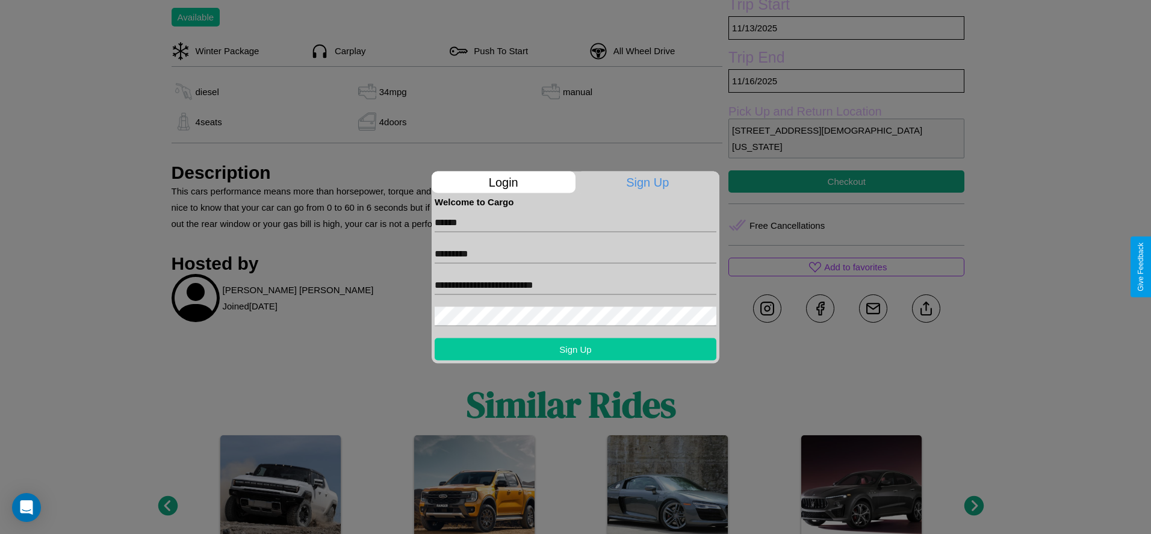
click at [575, 349] on button "Sign Up" at bounding box center [576, 349] width 282 height 22
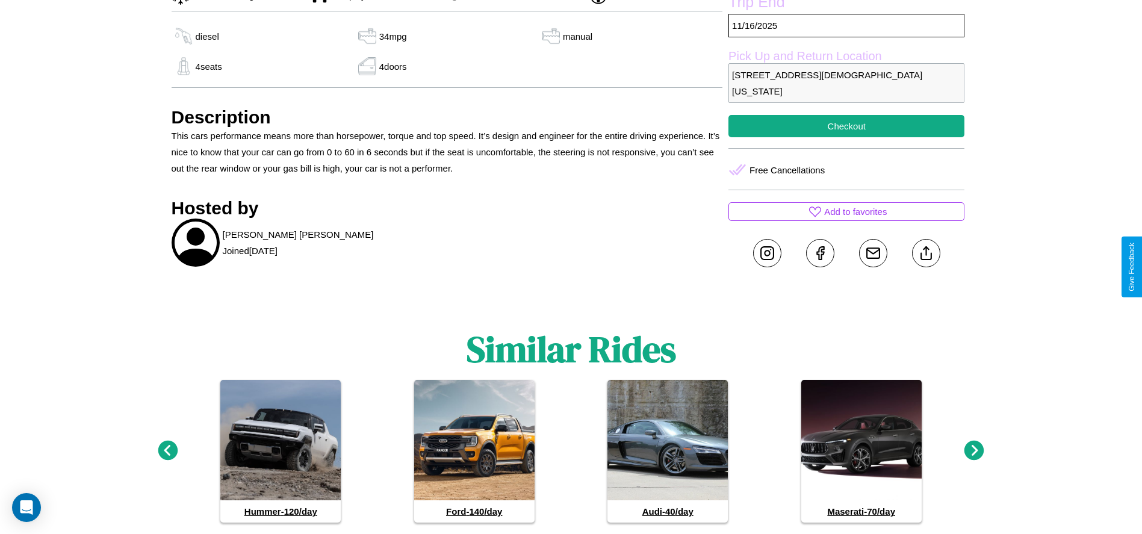
scroll to position [497, 0]
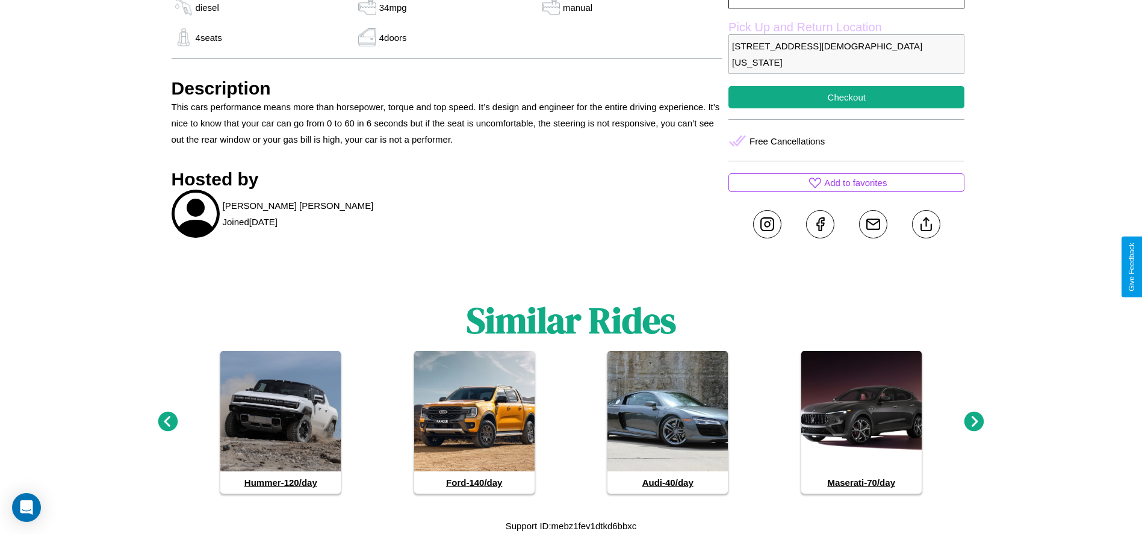
click at [167, 422] on icon at bounding box center [168, 422] width 20 height 20
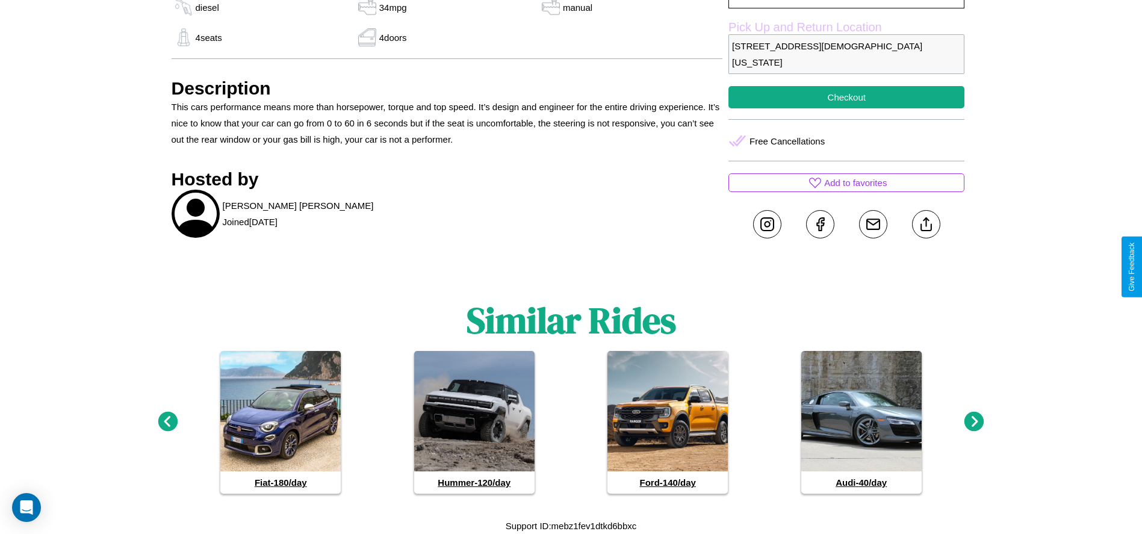
click at [974, 422] on icon at bounding box center [974, 422] width 20 height 20
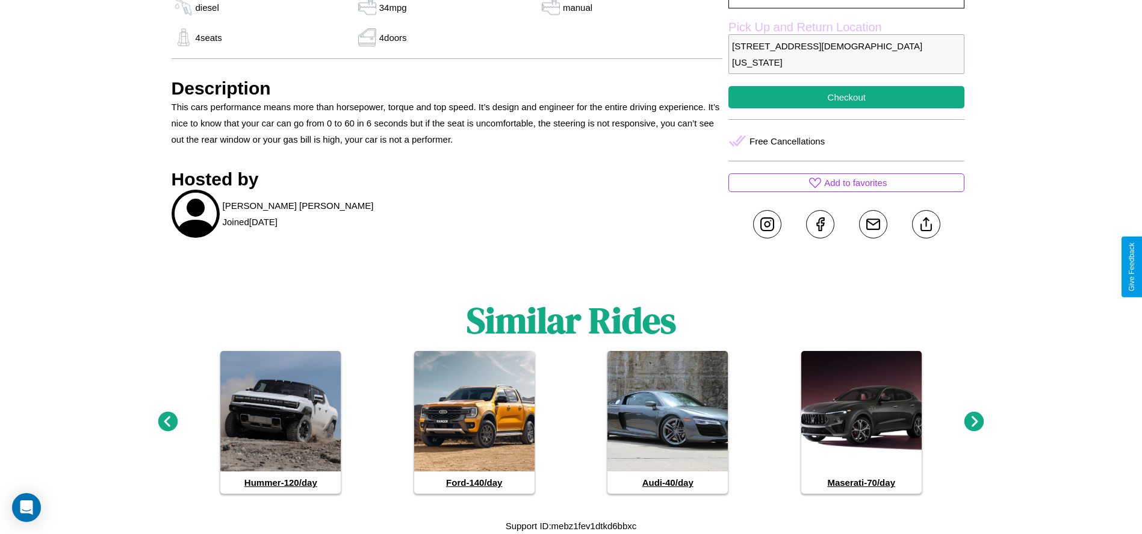
click at [974, 422] on icon at bounding box center [974, 422] width 20 height 20
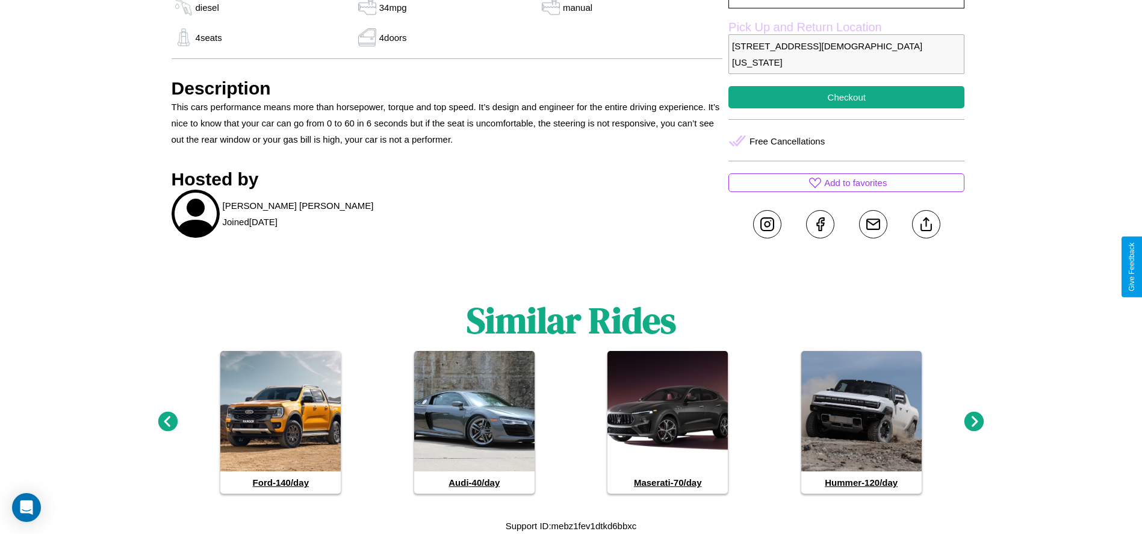
click at [974, 422] on icon at bounding box center [974, 422] width 20 height 20
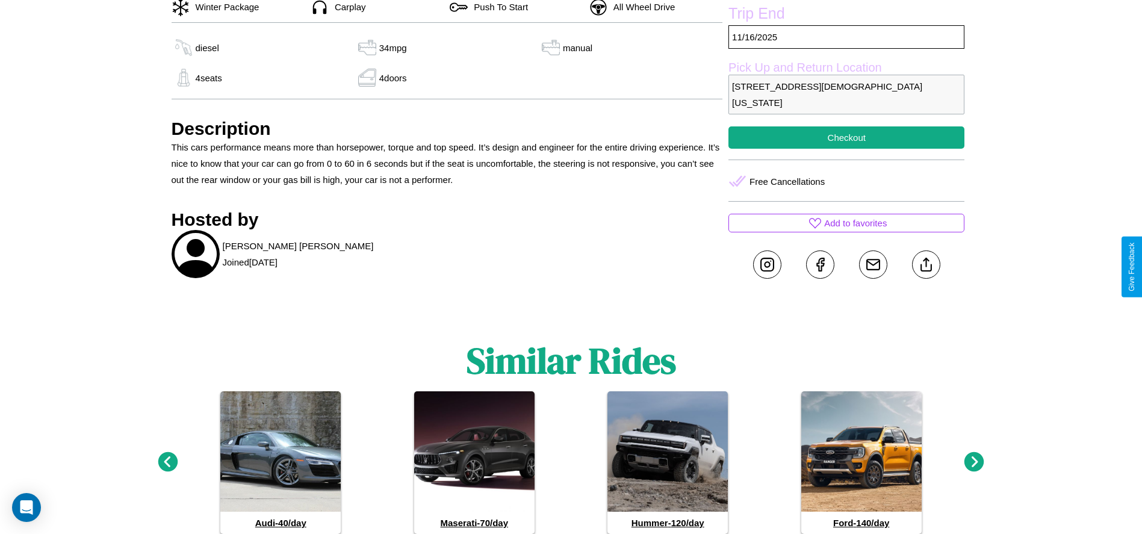
scroll to position [454, 0]
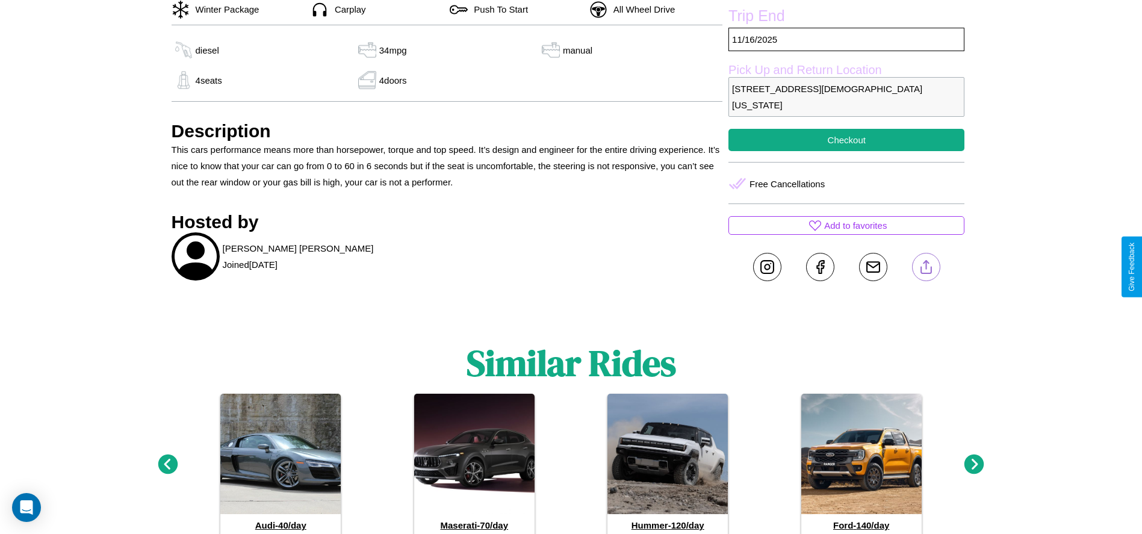
click at [926, 267] on line at bounding box center [926, 265] width 0 height 8
